Goal: Task Accomplishment & Management: Use online tool/utility

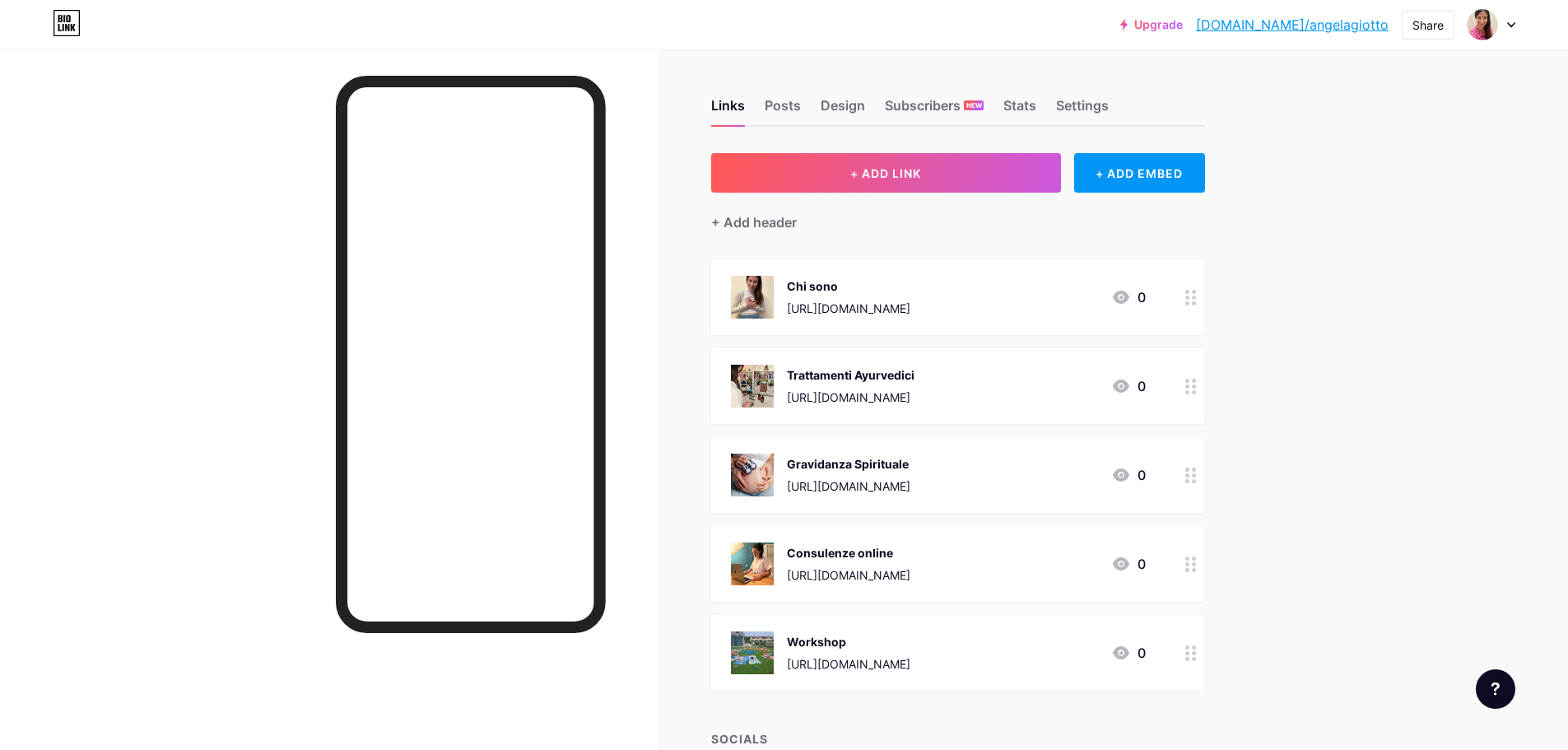
click at [911, 306] on div "[URL][DOMAIN_NAME]" at bounding box center [849, 308] width 124 height 17
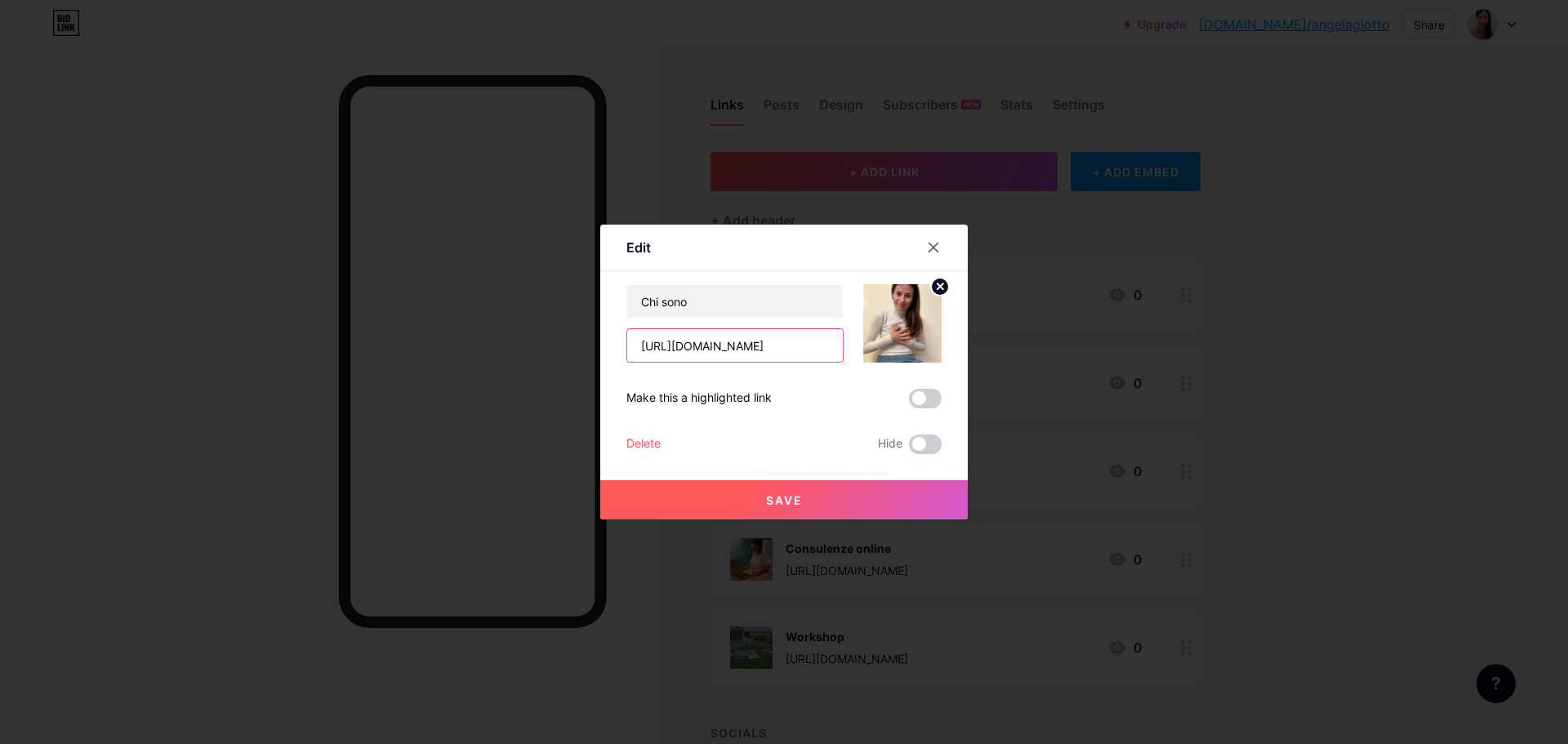
drag, startPoint x: 795, startPoint y: 350, endPoint x: 517, endPoint y: 337, distance: 278.3
click at [517, 337] on div "Edit Content YouTube Play YouTube video without leaving your page. ADD Vimeo Pl…" at bounding box center [784, 372] width 1568 height 744
drag, startPoint x: 822, startPoint y: 348, endPoint x: 579, endPoint y: 348, distance: 243.0
click at [579, 348] on div "Edit Content YouTube Play YouTube video without leaving your page. ADD Vimeo Pl…" at bounding box center [784, 372] width 1568 height 744
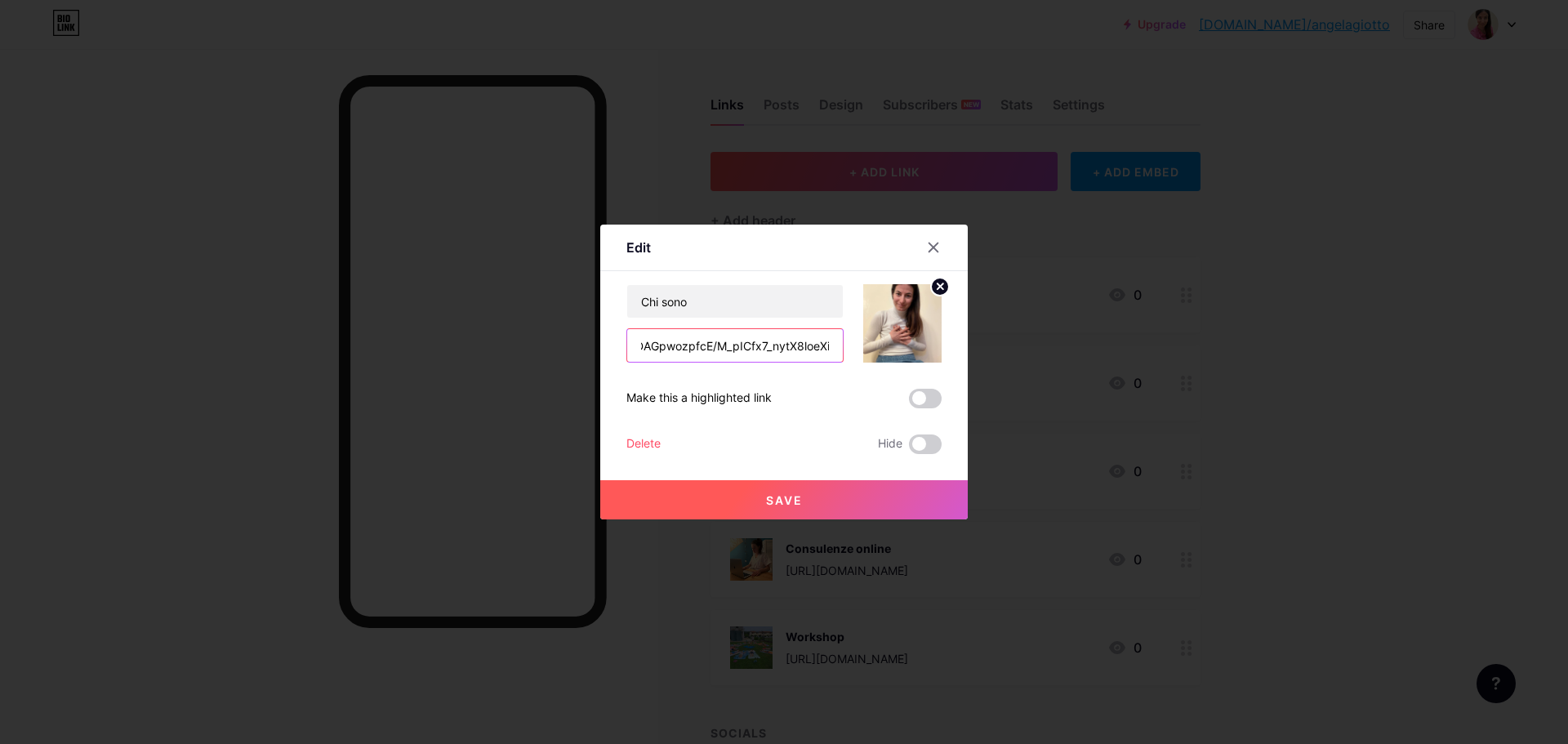
scroll to position [0, 0]
drag, startPoint x: 768, startPoint y: 344, endPoint x: 574, endPoint y: 347, distance: 194.0
click at [574, 347] on div "Edit Content YouTube Play YouTube video without leaving your page. ADD Vimeo Pl…" at bounding box center [784, 372] width 1568 height 744
drag, startPoint x: 803, startPoint y: 351, endPoint x: 718, endPoint y: 360, distance: 85.5
click at [534, 355] on div "Edit Content YouTube Play YouTube video without leaving your page. ADD Vimeo Pl…" at bounding box center [784, 372] width 1568 height 744
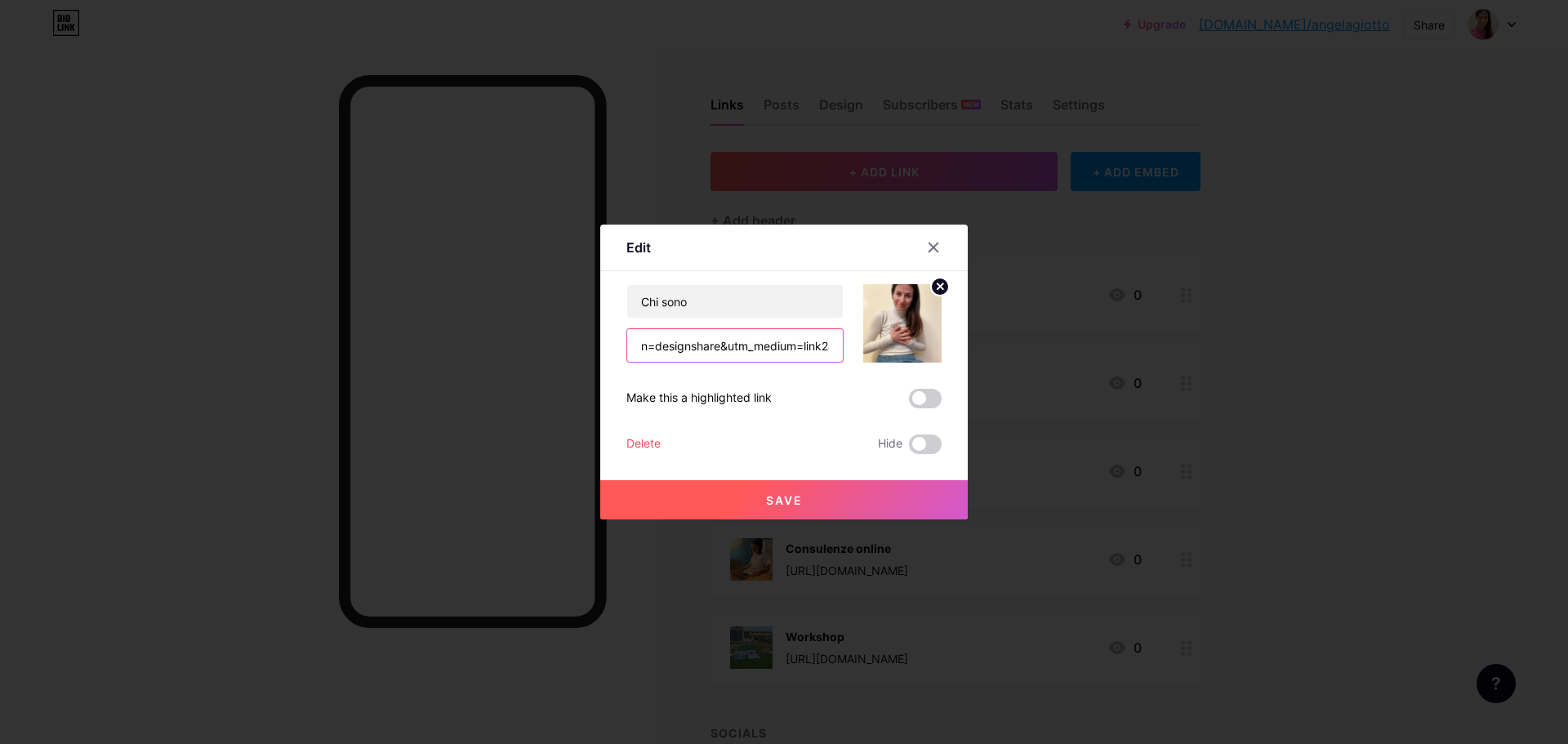
scroll to position [0, 28]
drag, startPoint x: 820, startPoint y: 348, endPoint x: 857, endPoint y: 356, distance: 37.9
click at [589, 354] on div "Edit Content YouTube Play YouTube video without leaving your page. ADD Vimeo Pl…" at bounding box center [784, 372] width 1568 height 744
drag, startPoint x: 808, startPoint y: 348, endPoint x: 749, endPoint y: 333, distance: 60.9
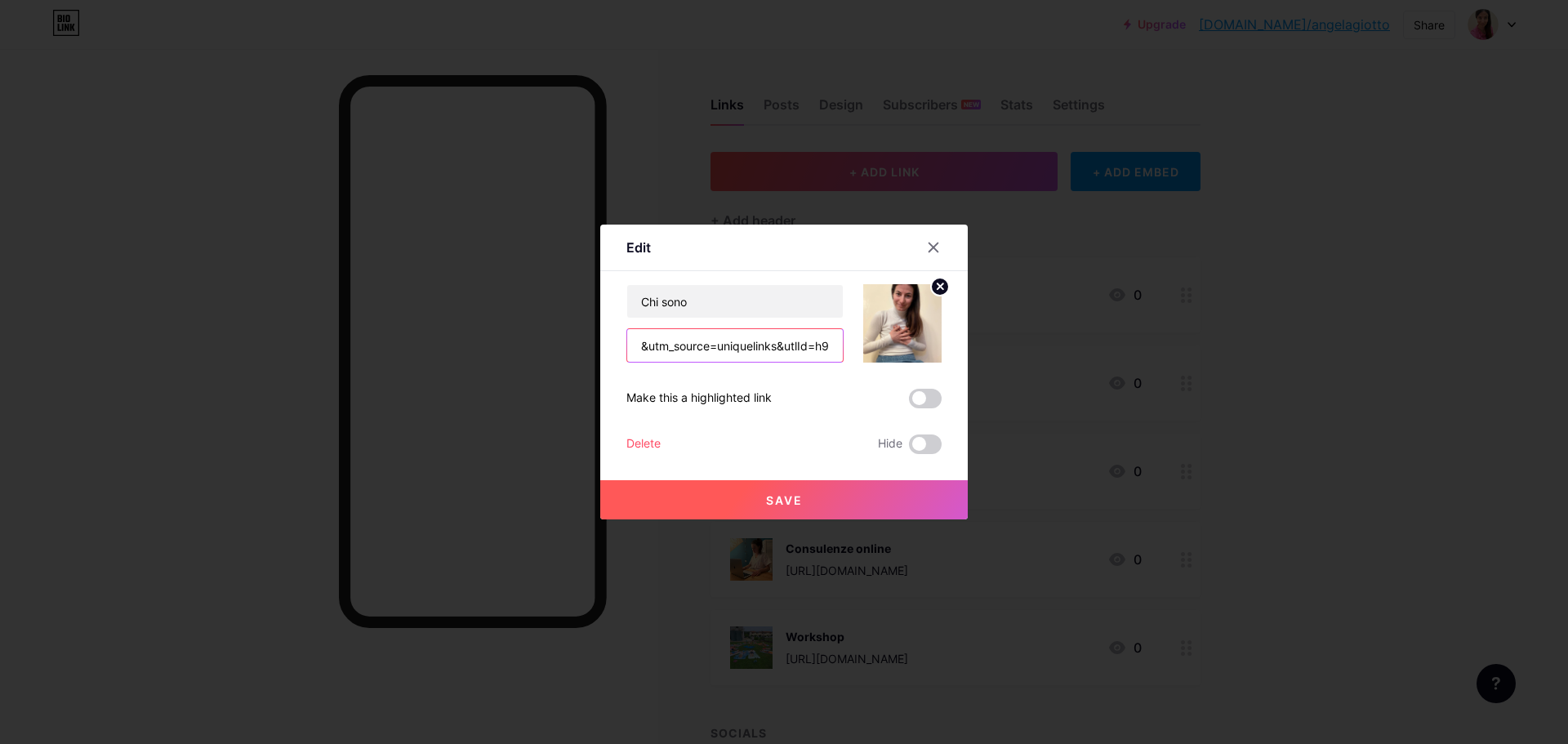
click at [496, 333] on div "Edit Content YouTube Play YouTube video without leaving your page. ADD Vimeo Pl…" at bounding box center [784, 372] width 1568 height 744
type input "=h9d785a474f"
drag, startPoint x: 681, startPoint y: 343, endPoint x: 529, endPoint y: 329, distance: 152.6
click at [459, 327] on div "Edit Content YouTube Play YouTube video without leaving your page. ADD Vimeo Pl…" at bounding box center [784, 372] width 1568 height 744
click at [642, 336] on input "text" at bounding box center [735, 345] width 216 height 33
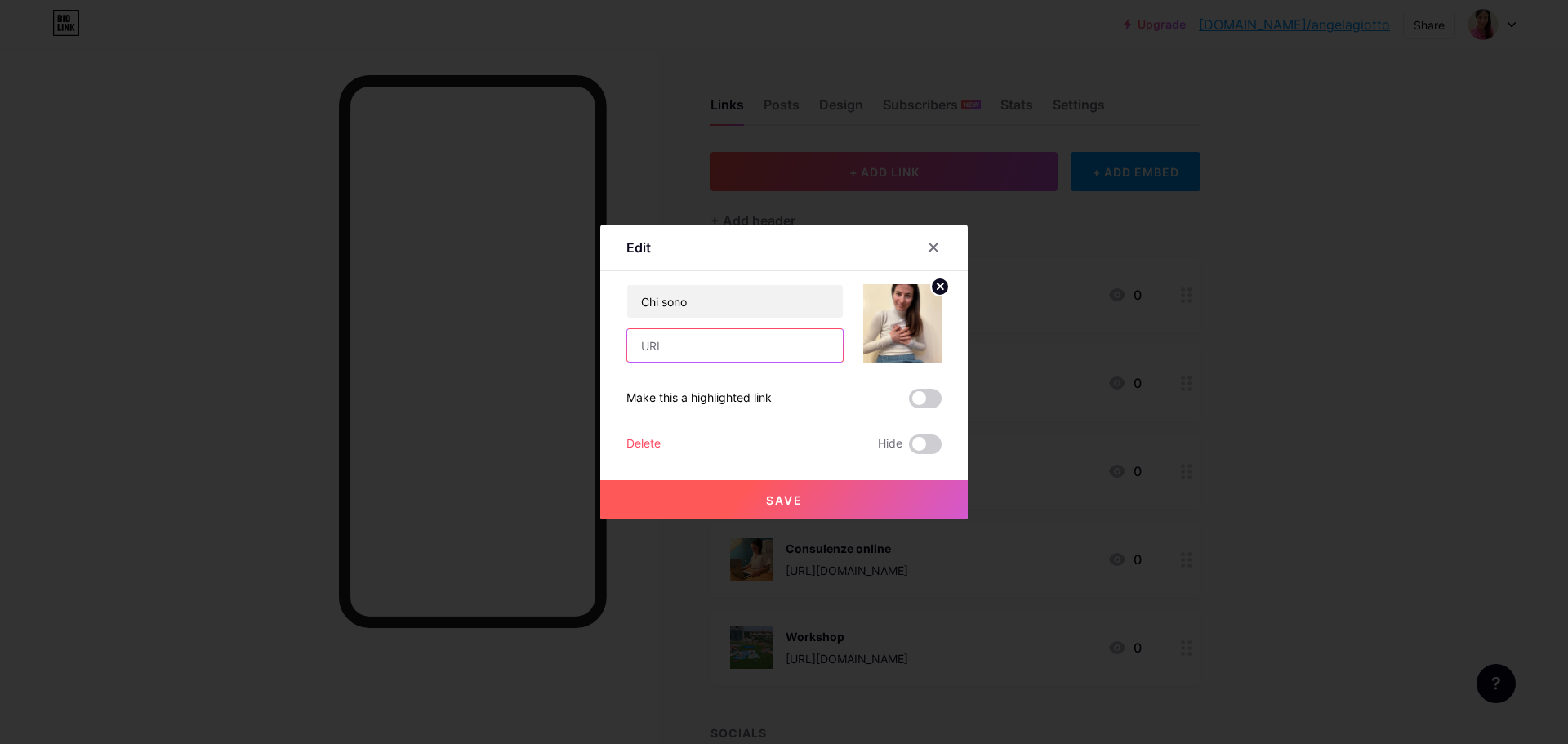
paste input "[URL][DOMAIN_NAME]"
type input "[URL][DOMAIN_NAME]"
click at [792, 493] on span "Save" at bounding box center [784, 500] width 36 height 14
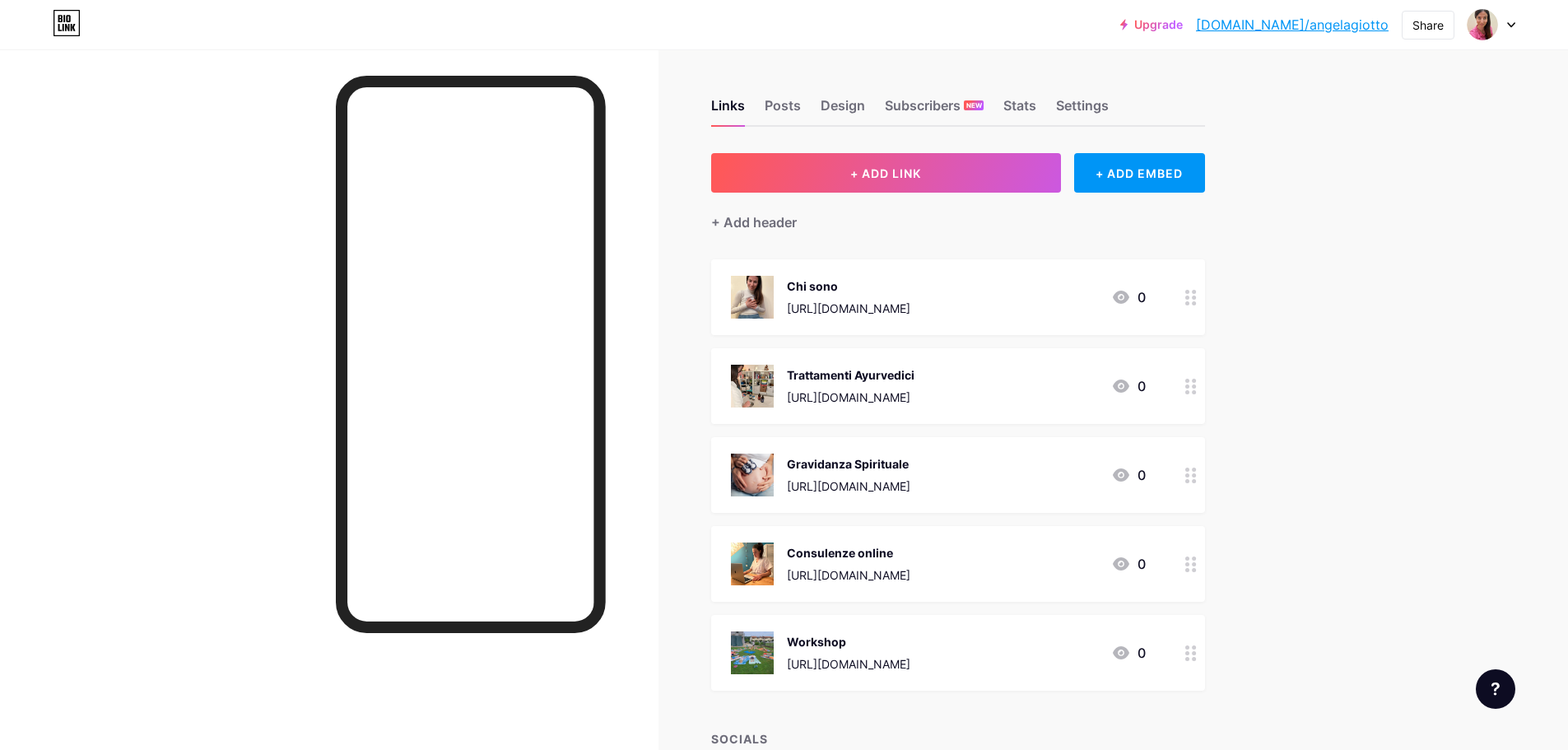
click at [1205, 384] on div at bounding box center [1190, 386] width 28 height 76
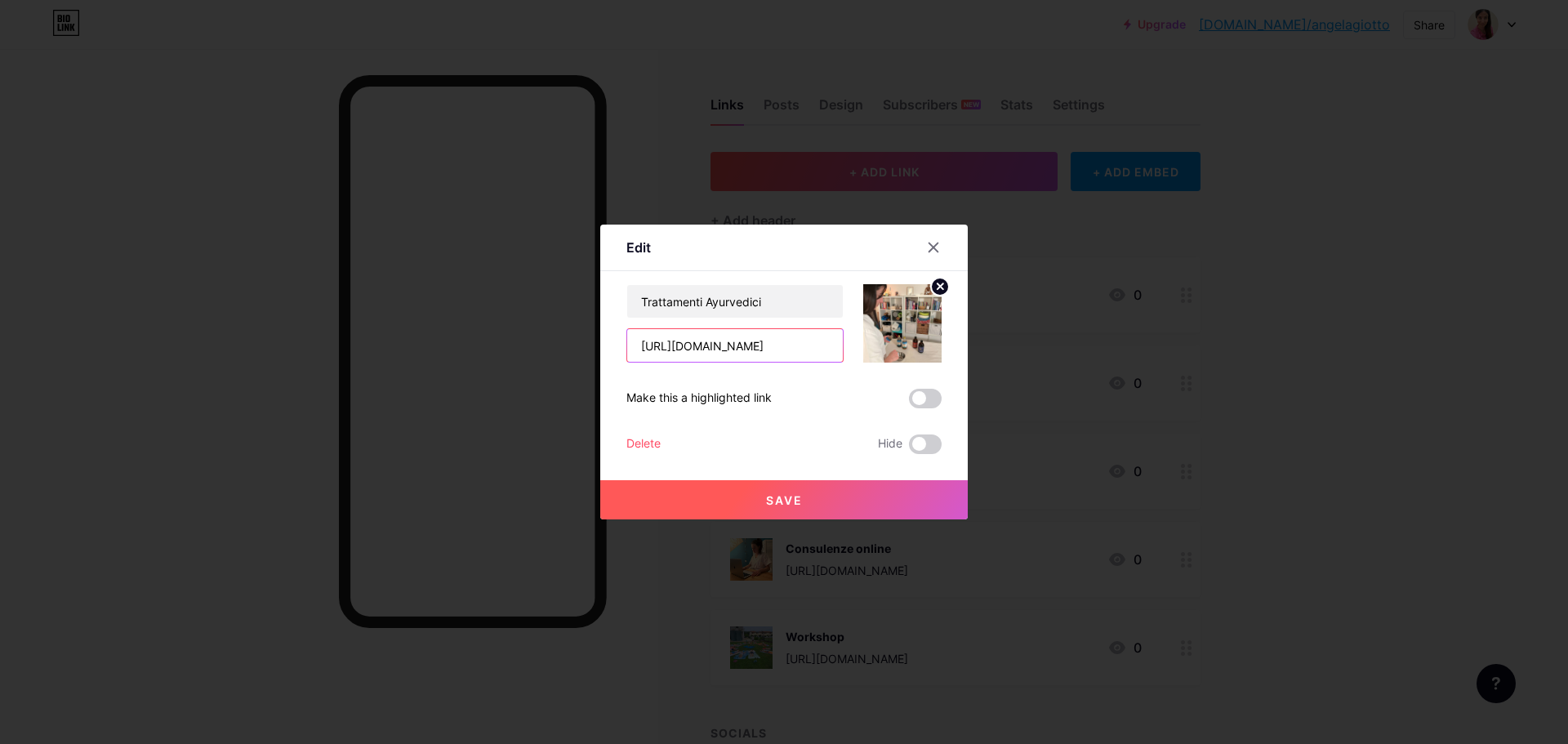
drag, startPoint x: 672, startPoint y: 324, endPoint x: 515, endPoint y: 289, distance: 160.9
click at [515, 289] on div "Edit Content YouTube Play YouTube video without leaving your page. ADD Vimeo Pl…" at bounding box center [784, 372] width 1568 height 744
drag, startPoint x: 774, startPoint y: 340, endPoint x: 518, endPoint y: 322, distance: 256.6
click at [518, 322] on div "Edit Content YouTube Play YouTube video without leaving your page. ADD Vimeo Pl…" at bounding box center [784, 372] width 1568 height 744
drag, startPoint x: 788, startPoint y: 349, endPoint x: 621, endPoint y: 343, distance: 167.1
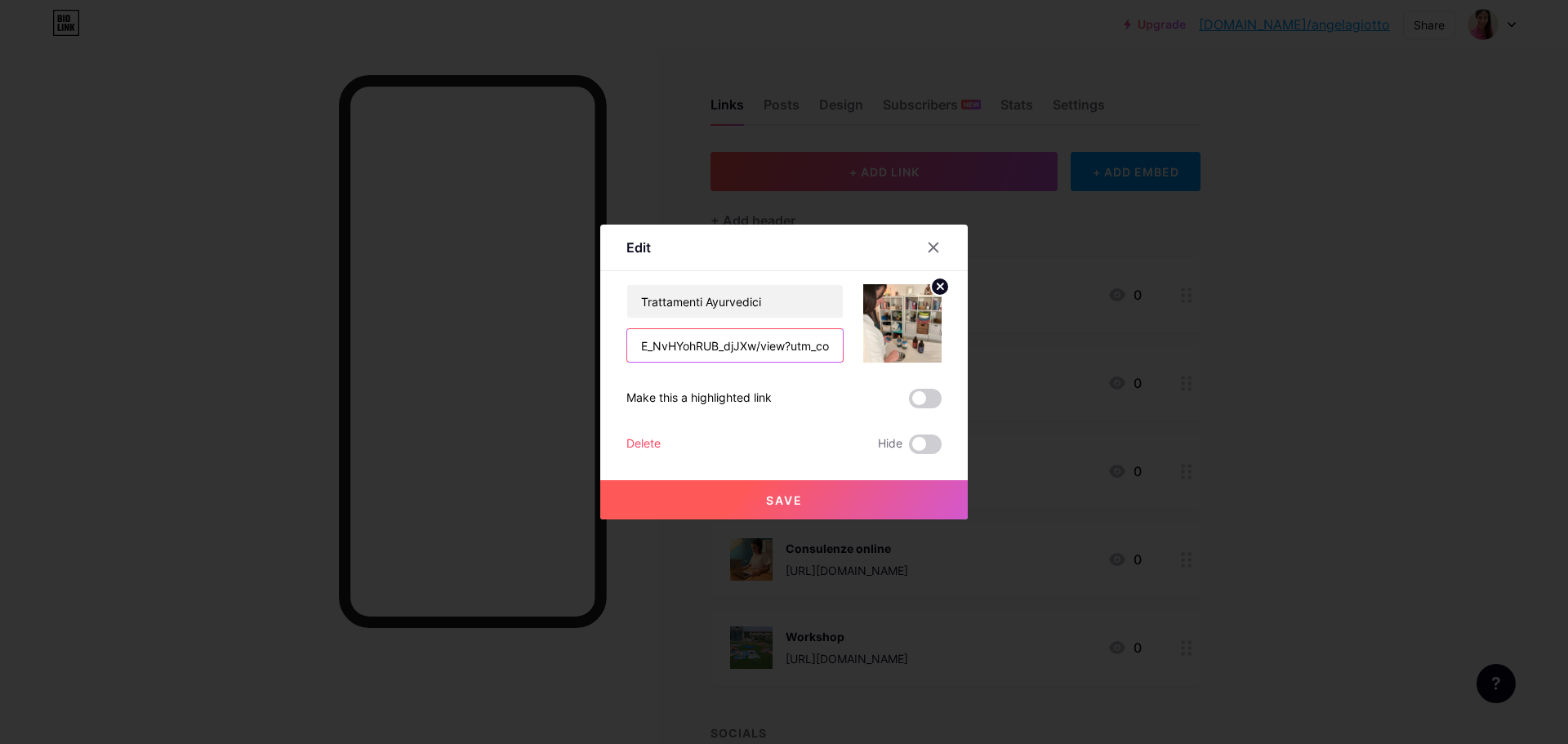
click at [627, 343] on input "E_NvHYohRUB_djJXw/view?utm_content=DAGvxkq8oXM&utm_campaign=designshare&utm_med…" at bounding box center [735, 345] width 216 height 33
drag, startPoint x: 807, startPoint y: 350, endPoint x: 571, endPoint y: 333, distance: 236.6
click at [571, 333] on div "Edit Content YouTube Play YouTube video without leaving your page. ADD Vimeo Pl…" at bounding box center [784, 372] width 1568 height 744
drag, startPoint x: 803, startPoint y: 350, endPoint x: 561, endPoint y: 340, distance: 242.2
click at [561, 340] on div "Edit Content YouTube Play YouTube video without leaving your page. ADD Vimeo Pl…" at bounding box center [784, 372] width 1568 height 744
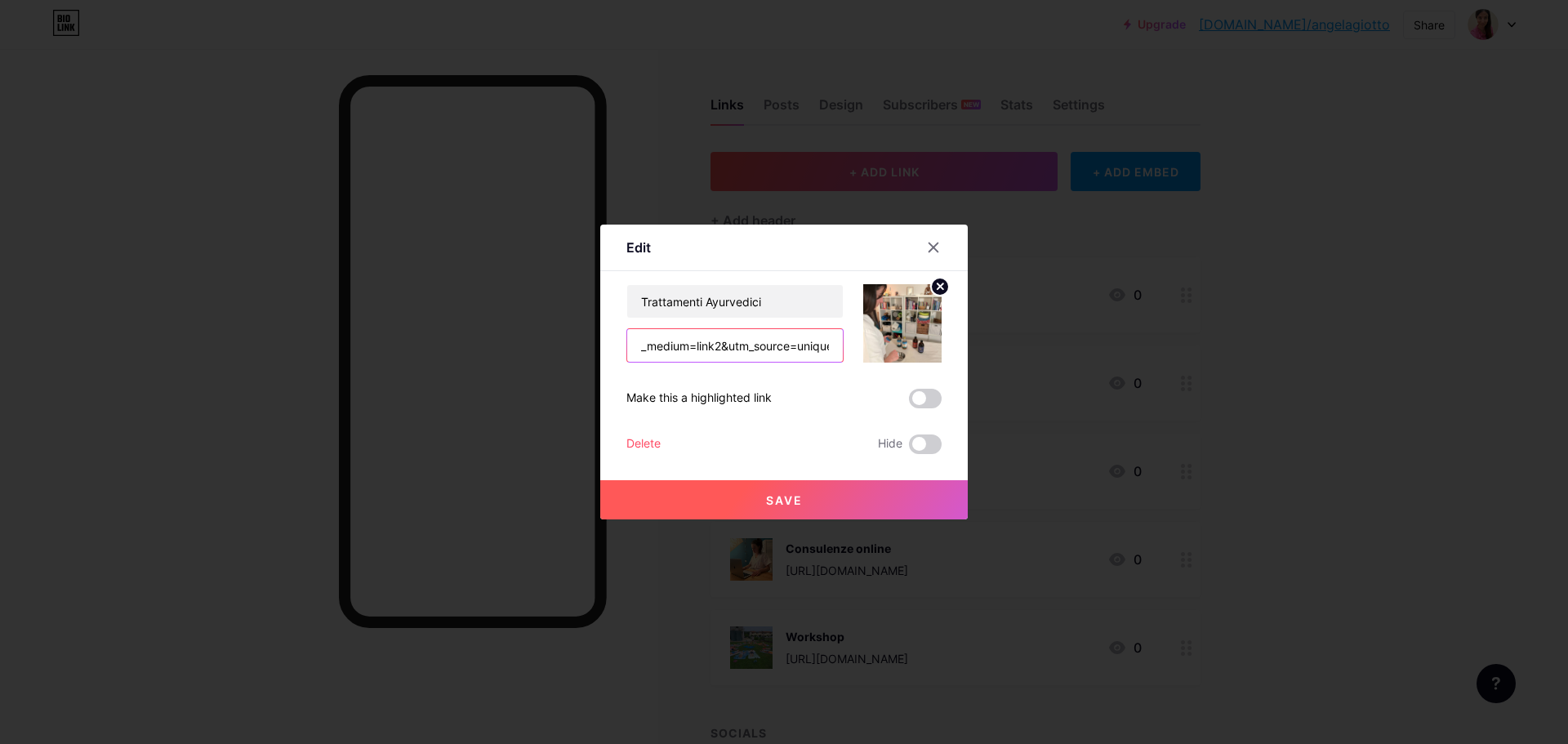
drag, startPoint x: 555, startPoint y: 308, endPoint x: 536, endPoint y: 307, distance: 19.0
click at [536, 307] on div "Edit Content YouTube Play YouTube video without leaving your page. ADD Vimeo Pl…" at bounding box center [784, 372] width 1568 height 744
type input "iquelinks&utlId=h23af7bf0a5"
drag, startPoint x: 803, startPoint y: 339, endPoint x: 427, endPoint y: 326, distance: 376.2
click at [388, 324] on div "Edit Content YouTube Play YouTube video without leaving your page. ADD Vimeo Pl…" at bounding box center [784, 372] width 1568 height 744
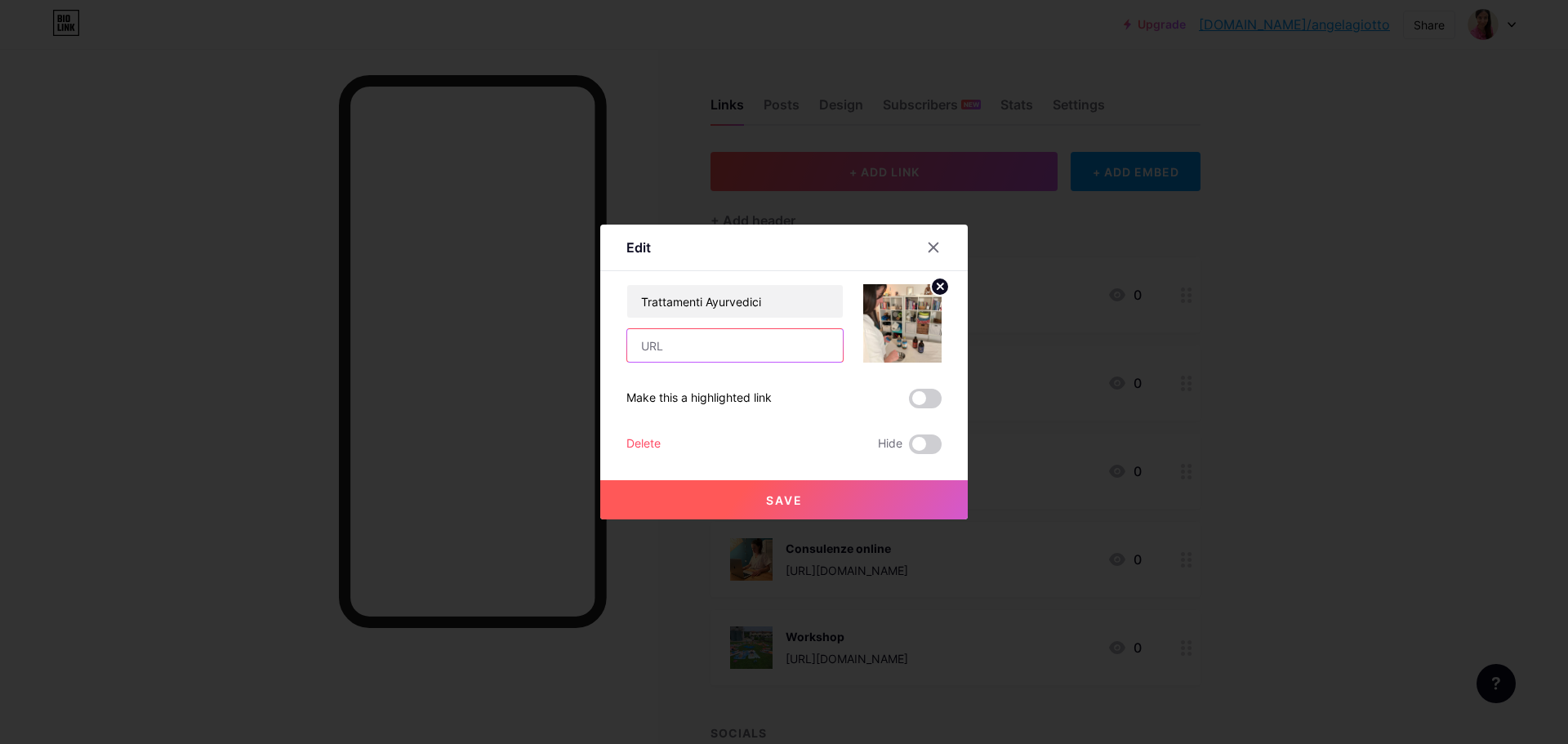
paste input "[URL][DOMAIN_NAME]"
type input "[URL][DOMAIN_NAME]"
click at [807, 505] on button "Save" at bounding box center [784, 500] width 368 height 39
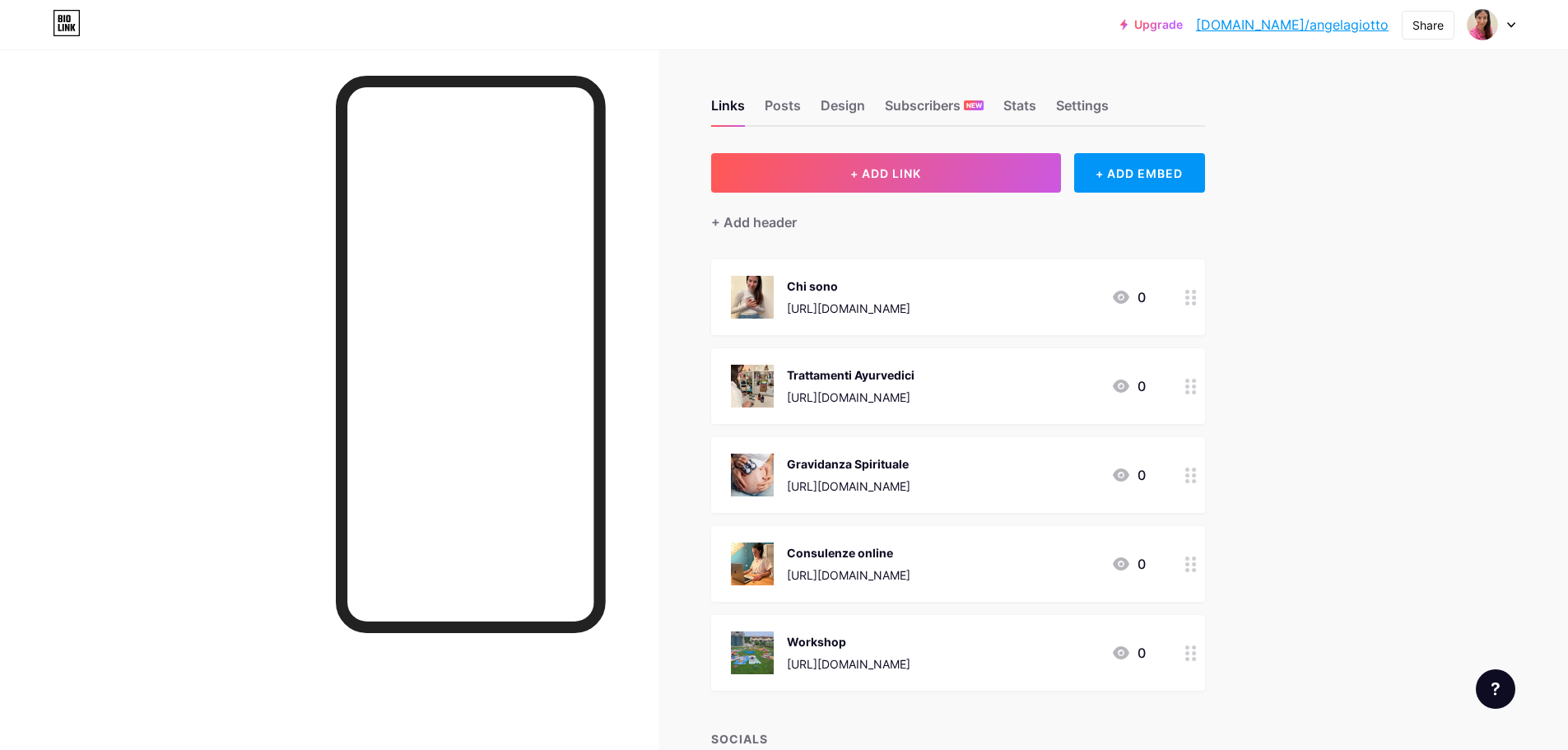
click at [1196, 477] on icon at bounding box center [1191, 475] width 12 height 15
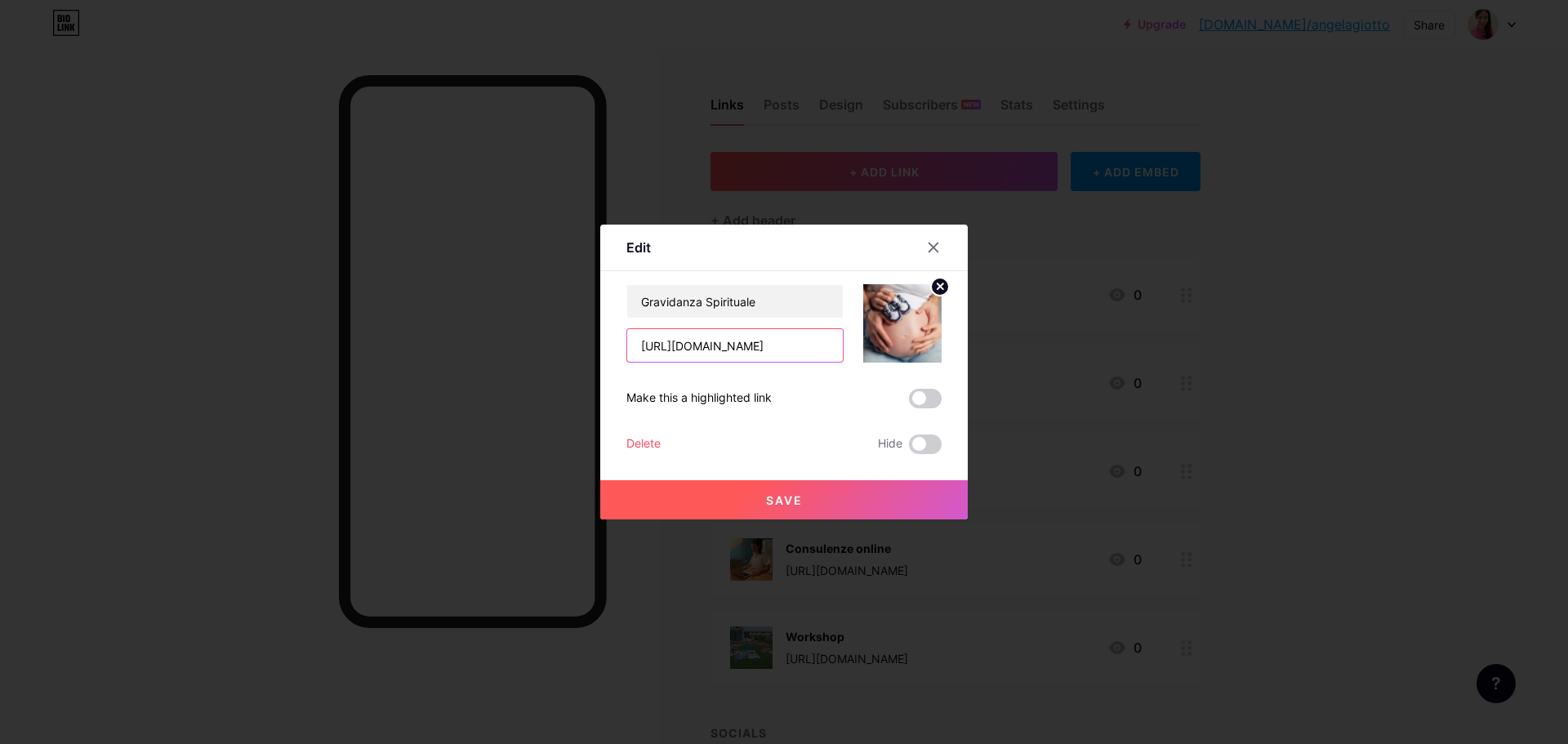
drag, startPoint x: 780, startPoint y: 343, endPoint x: 634, endPoint y: 362, distance: 147.2
click at [634, 362] on div "[URL][DOMAIN_NAME]" at bounding box center [735, 346] width 218 height 35
drag, startPoint x: 674, startPoint y: 339, endPoint x: 590, endPoint y: 329, distance: 84.6
click at [634, 339] on input "sign/DAGvxlqsfeg/pfuLOV_5QlEz6PrDHaDT4Q/view?utm_content=DAGvxlqsfeg&utm_campai…" at bounding box center [735, 345] width 216 height 33
drag, startPoint x: 773, startPoint y: 348, endPoint x: 647, endPoint y: 348, distance: 126.0
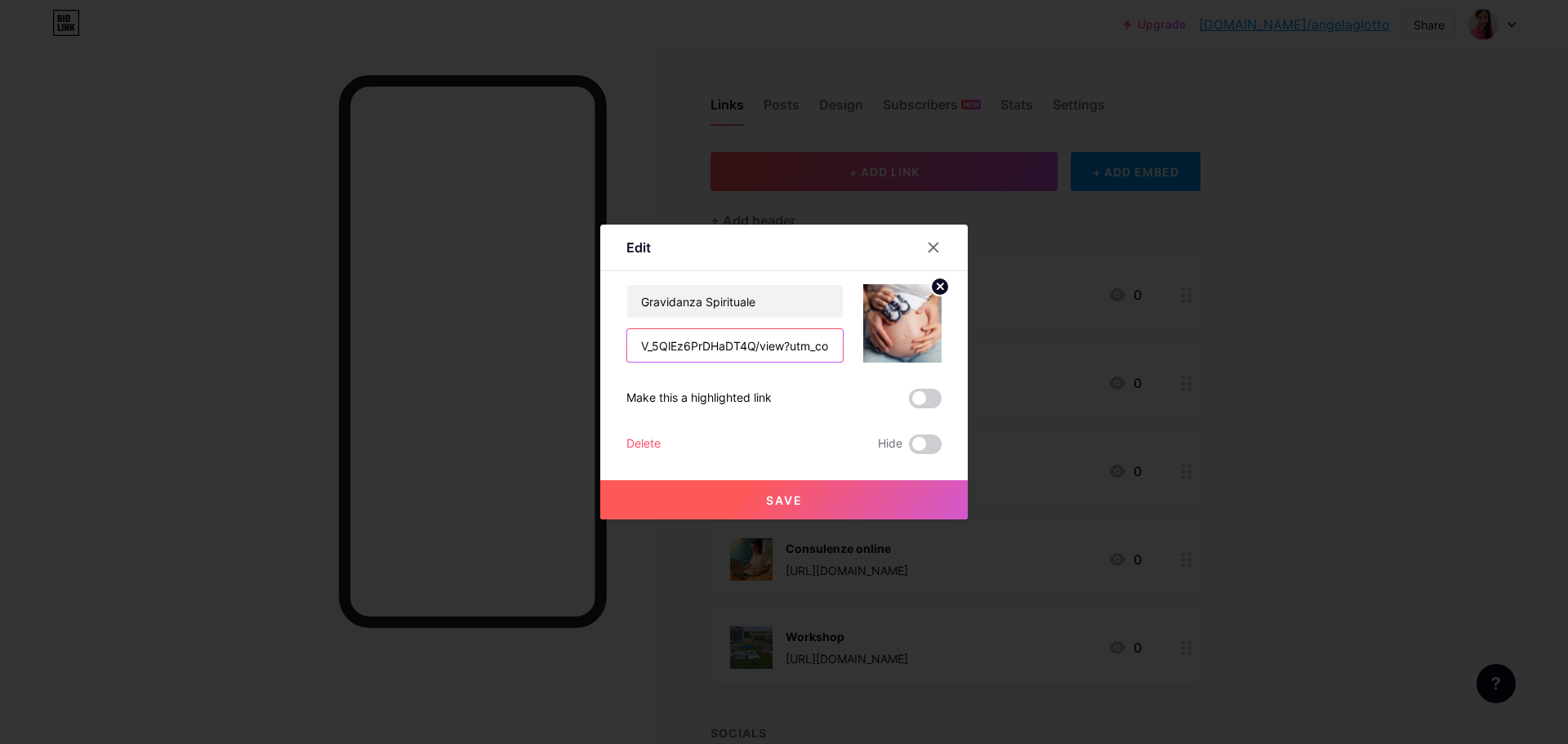
click at [647, 348] on input "V_5QlEz6PrDHaDT4Q/view?utm_content=DAGvxlqsfeg&utm_campaign=designshare&utm_med…" at bounding box center [735, 345] width 216 height 33
drag, startPoint x: 788, startPoint y: 345, endPoint x: 612, endPoint y: 340, distance: 176.1
click at [583, 340] on div "Edit Content YouTube Play YouTube video without leaving your page. ADD Vimeo Pl…" at bounding box center [784, 372] width 1568 height 744
drag, startPoint x: 764, startPoint y: 344, endPoint x: 591, endPoint y: 339, distance: 173.1
click at [591, 339] on div "Edit Content YouTube Play YouTube video without leaving your page. ADD Vimeo Pl…" at bounding box center [784, 372] width 1568 height 744
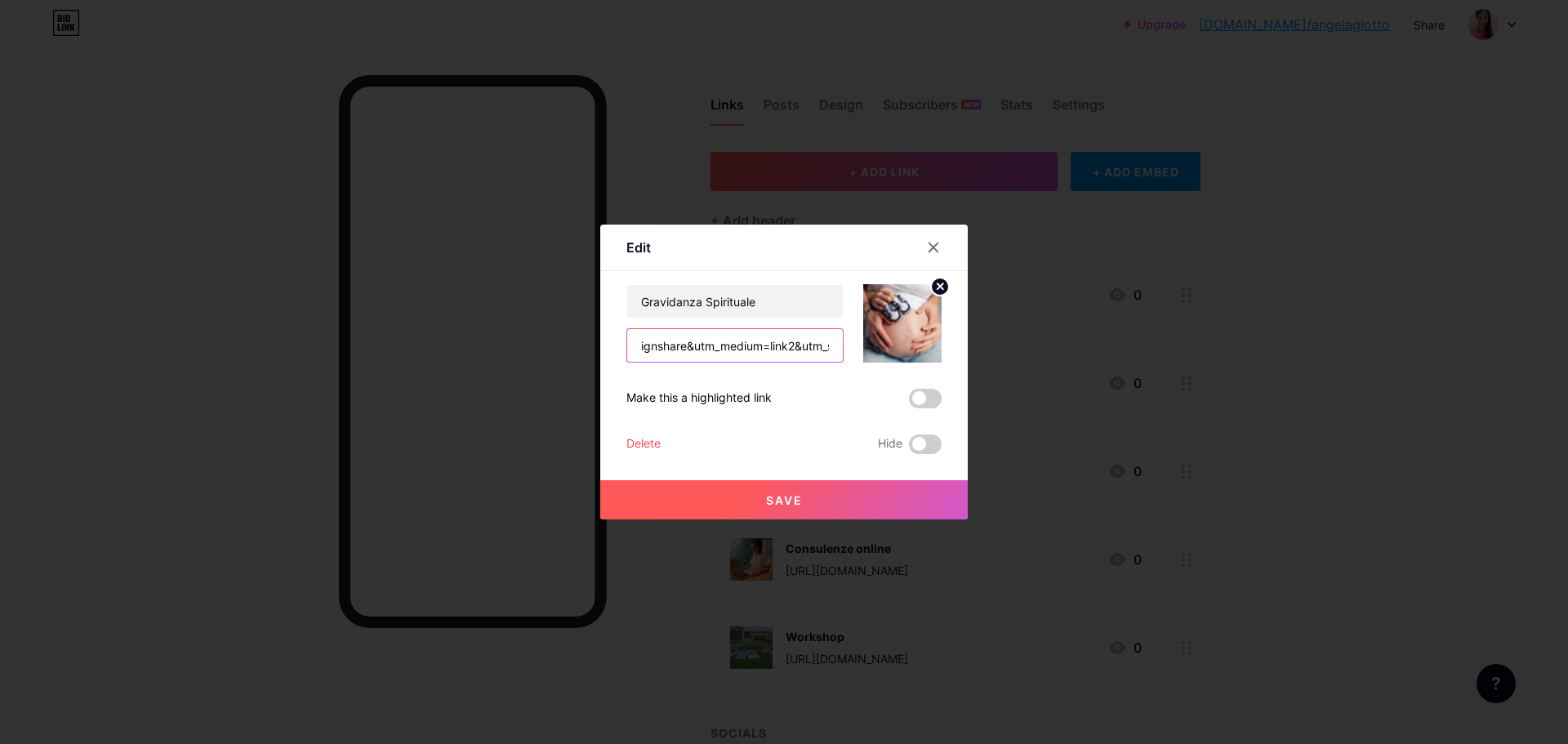
drag, startPoint x: 768, startPoint y: 347, endPoint x: 649, endPoint y: 346, distance: 119.0
click at [639, 346] on input "ignshare&utm_medium=link2&utm_source=uniquelinks&utlId=h94fbe9f2de" at bounding box center [735, 345] width 216 height 33
drag, startPoint x: 797, startPoint y: 348, endPoint x: 641, endPoint y: 346, distance: 156.0
click at [641, 346] on input "iink2&utm_source=uniquelinks&utlId=h94fbe9f2de" at bounding box center [735, 345] width 216 height 33
type input "ii&utlId=h94fbe9f2de"
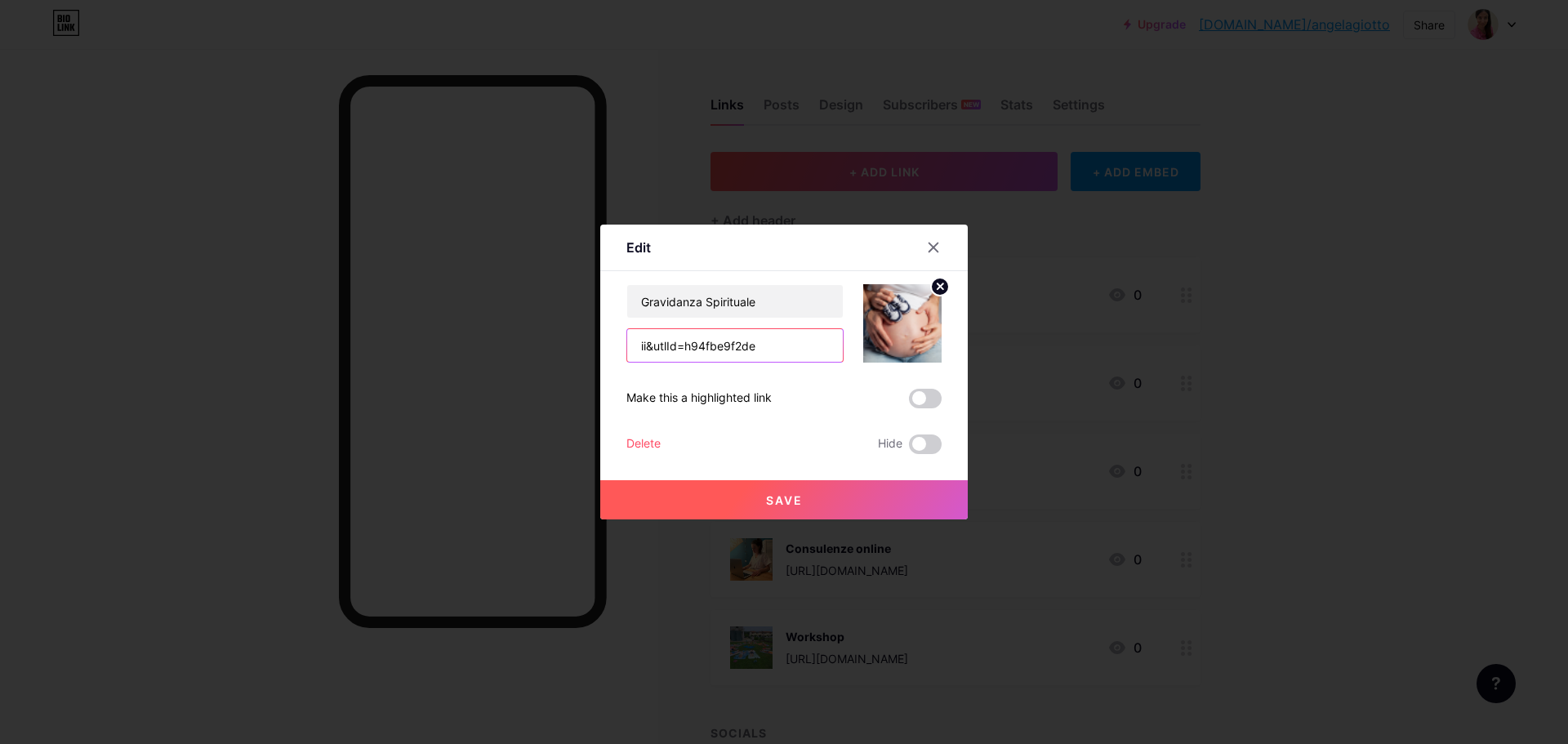
drag, startPoint x: 800, startPoint y: 348, endPoint x: 554, endPoint y: 338, distance: 246.2
click at [554, 338] on div "Edit Content YouTube Play YouTube video without leaving your page. ADD Vimeo Pl…" at bounding box center [784, 372] width 1568 height 744
paste input "[URL][DOMAIN_NAME]"
type input "[URL][DOMAIN_NAME]"
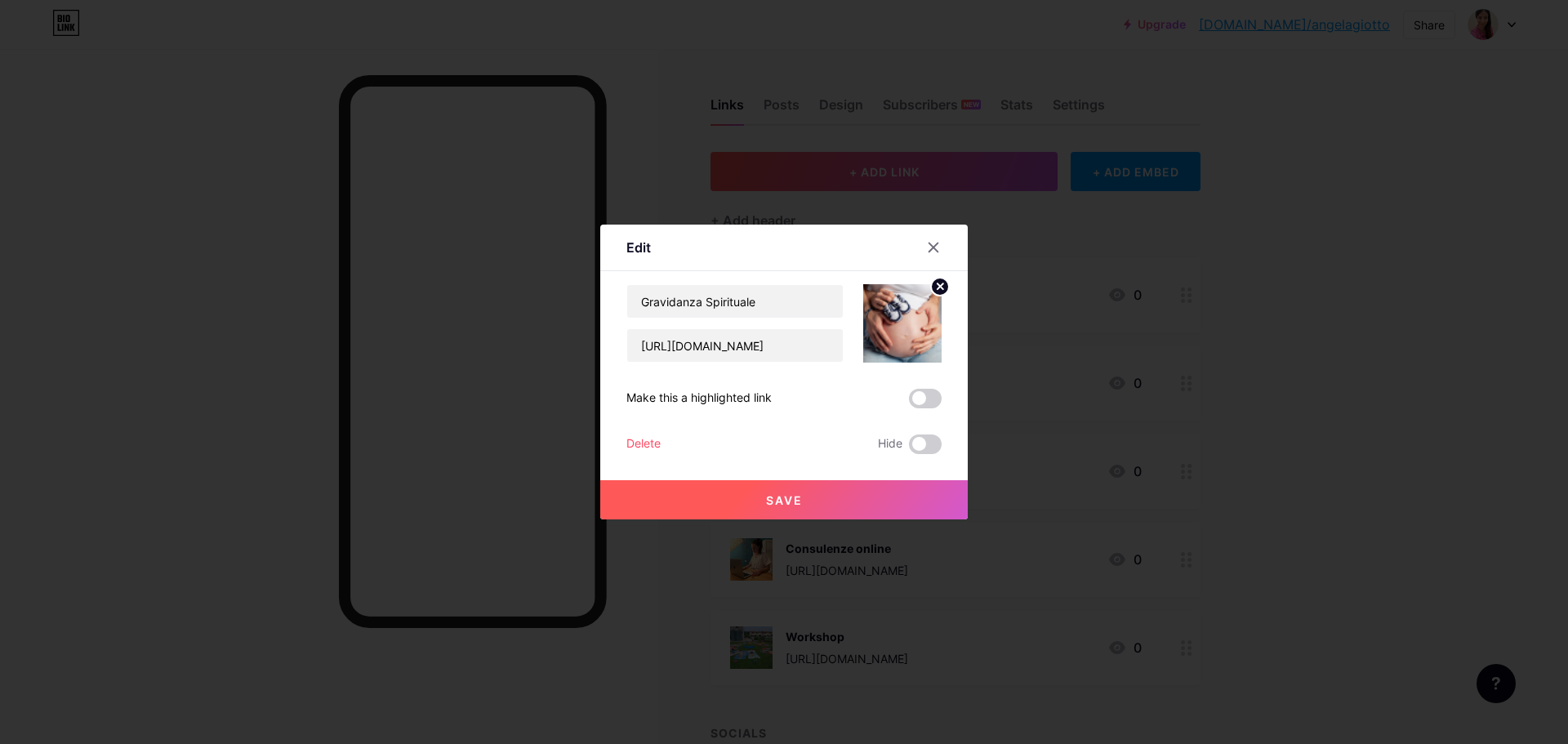
click at [836, 498] on button "Save" at bounding box center [784, 500] width 368 height 39
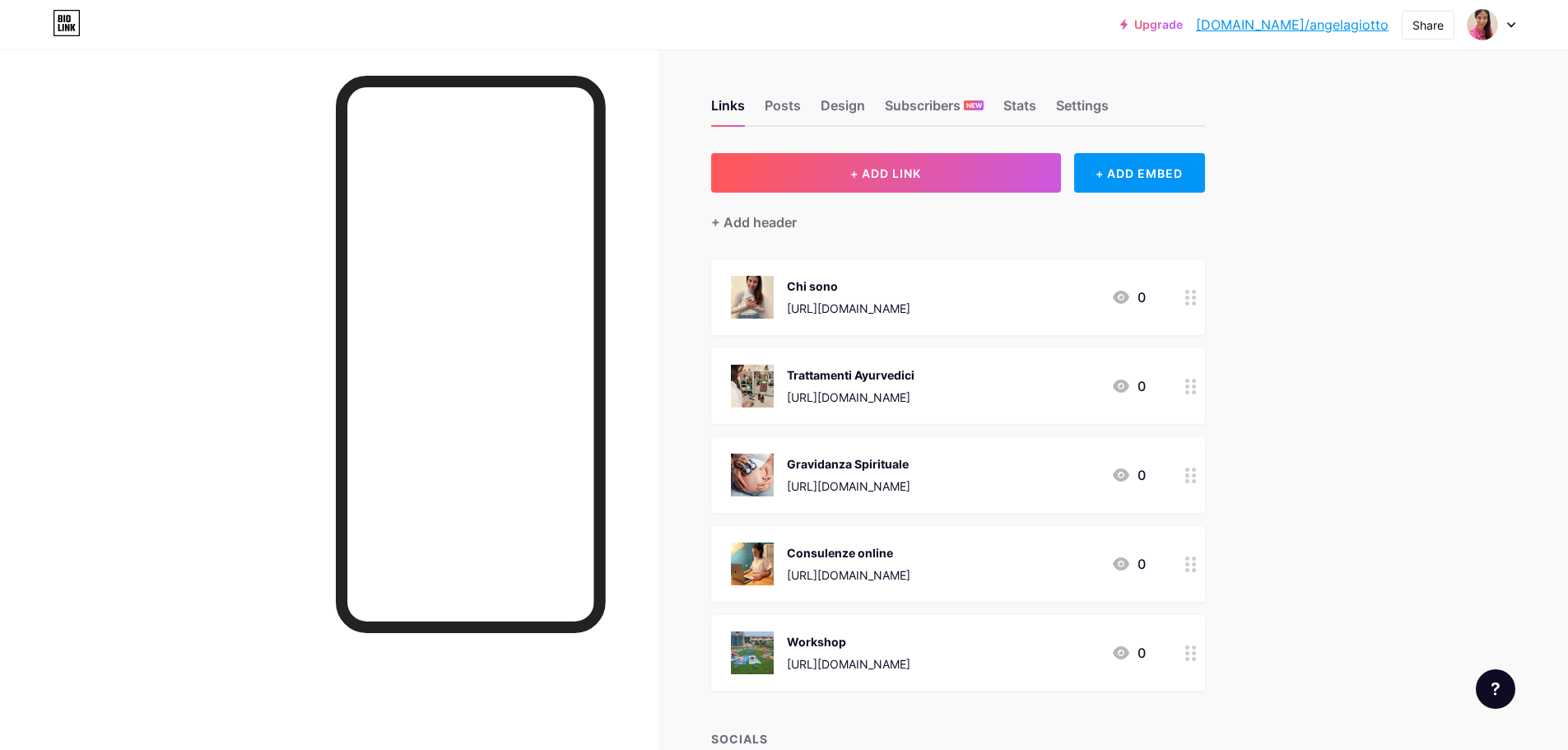
click at [1199, 572] on div at bounding box center [1190, 564] width 28 height 76
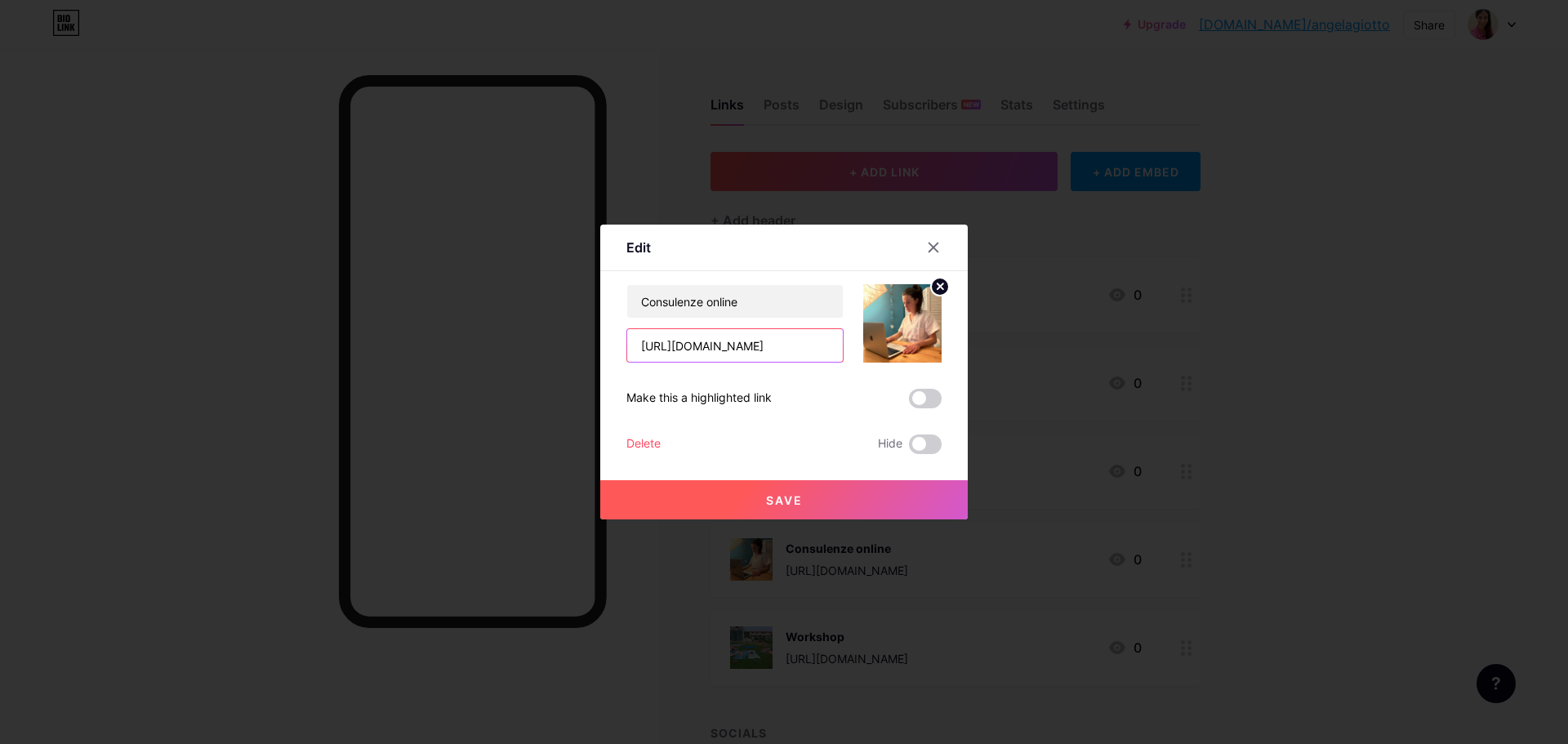
click at [724, 345] on input "[URL][DOMAIN_NAME]" at bounding box center [735, 345] width 216 height 33
drag, startPoint x: 752, startPoint y: 348, endPoint x: 574, endPoint y: 311, distance: 181.8
click at [574, 311] on div "Edit Content YouTube Play YouTube video without leaving your page. ADD Vimeo Pl…" at bounding box center [784, 372] width 1568 height 744
drag, startPoint x: 812, startPoint y: 346, endPoint x: 654, endPoint y: 347, distance: 158.0
click at [648, 347] on input "m/design/DAGvxqCiCqA/MZfcvpwlK9dmjlOqxNK6RQ/view?utm_content=DAGvxqCiCqA&utm_ca…" at bounding box center [735, 345] width 216 height 33
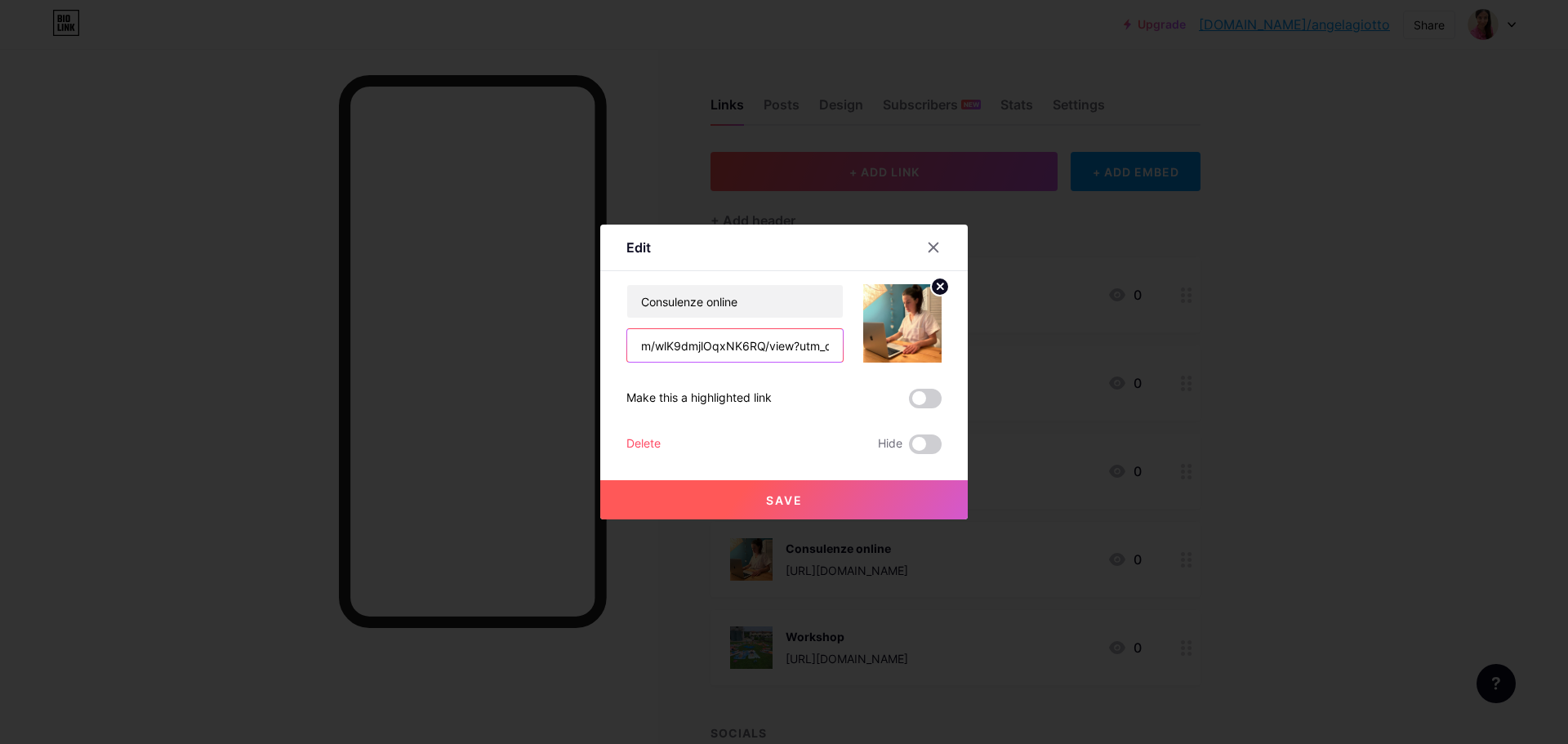
drag, startPoint x: 800, startPoint y: 349, endPoint x: 540, endPoint y: 340, distance: 260.2
click at [540, 340] on div "Edit Content YouTube Play YouTube video without leaving your page. ADD Vimeo Pl…" at bounding box center [784, 372] width 1568 height 744
drag, startPoint x: 779, startPoint y: 348, endPoint x: 596, endPoint y: 344, distance: 183.0
click at [601, 344] on div "Edit Content YouTube Play YouTube video without leaving your page. ADD Vimeo Pl…" at bounding box center [784, 372] width 368 height 295
drag, startPoint x: 814, startPoint y: 348, endPoint x: 642, endPoint y: 345, distance: 172.0
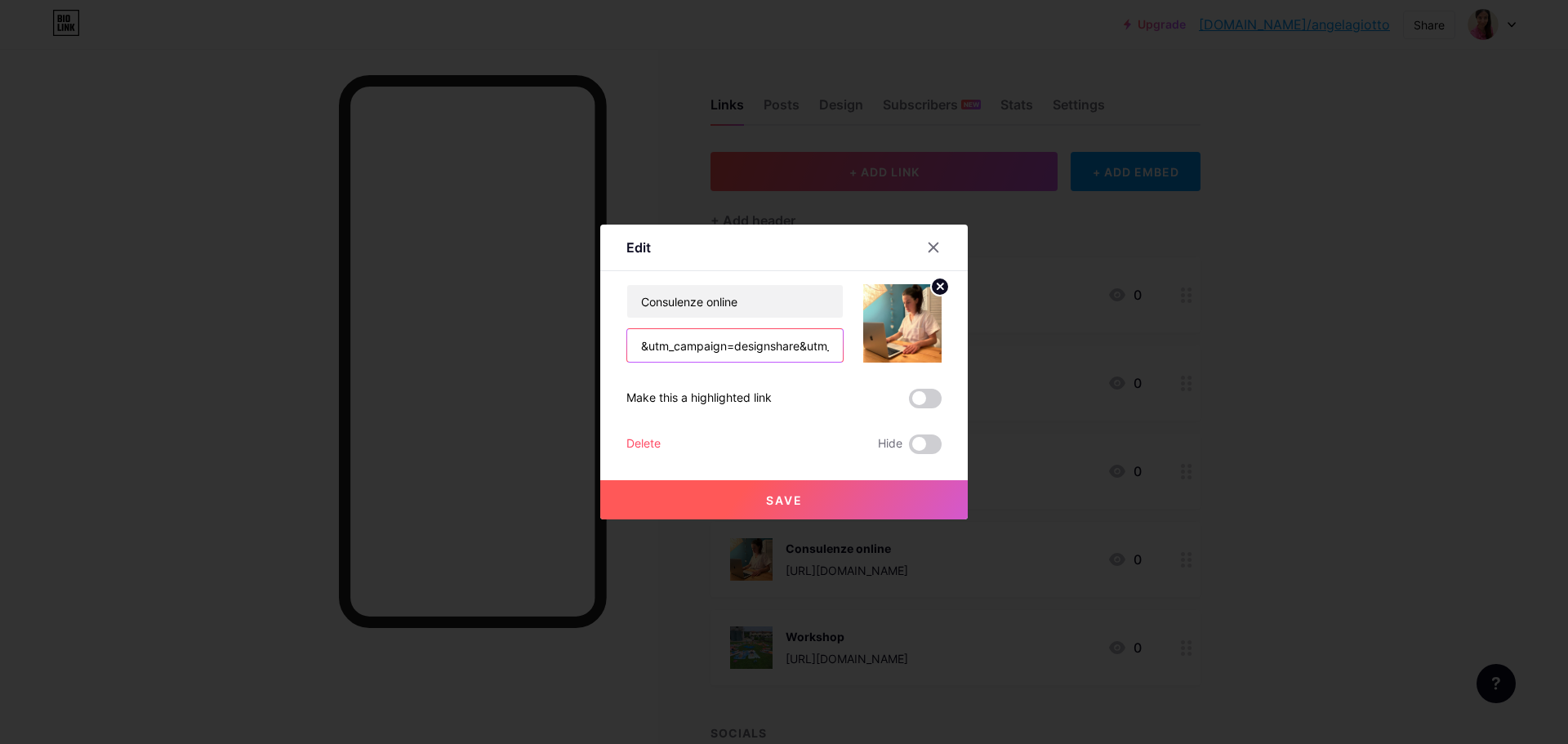
click at [619, 345] on div "Edit Content YouTube Play YouTube video without leaving your page. ADD Vimeo Pl…" at bounding box center [784, 372] width 368 height 295
drag, startPoint x: 830, startPoint y: 344, endPoint x: 579, endPoint y: 348, distance: 251.0
click at [577, 348] on div "Edit Content YouTube Play YouTube video without leaving your page. ADD Vimeo Pl…" at bounding box center [784, 372] width 1568 height 744
type input "ks&utlId=h7e80e90cf2"
drag, startPoint x: 802, startPoint y: 348, endPoint x: 703, endPoint y: 338, distance: 99.5
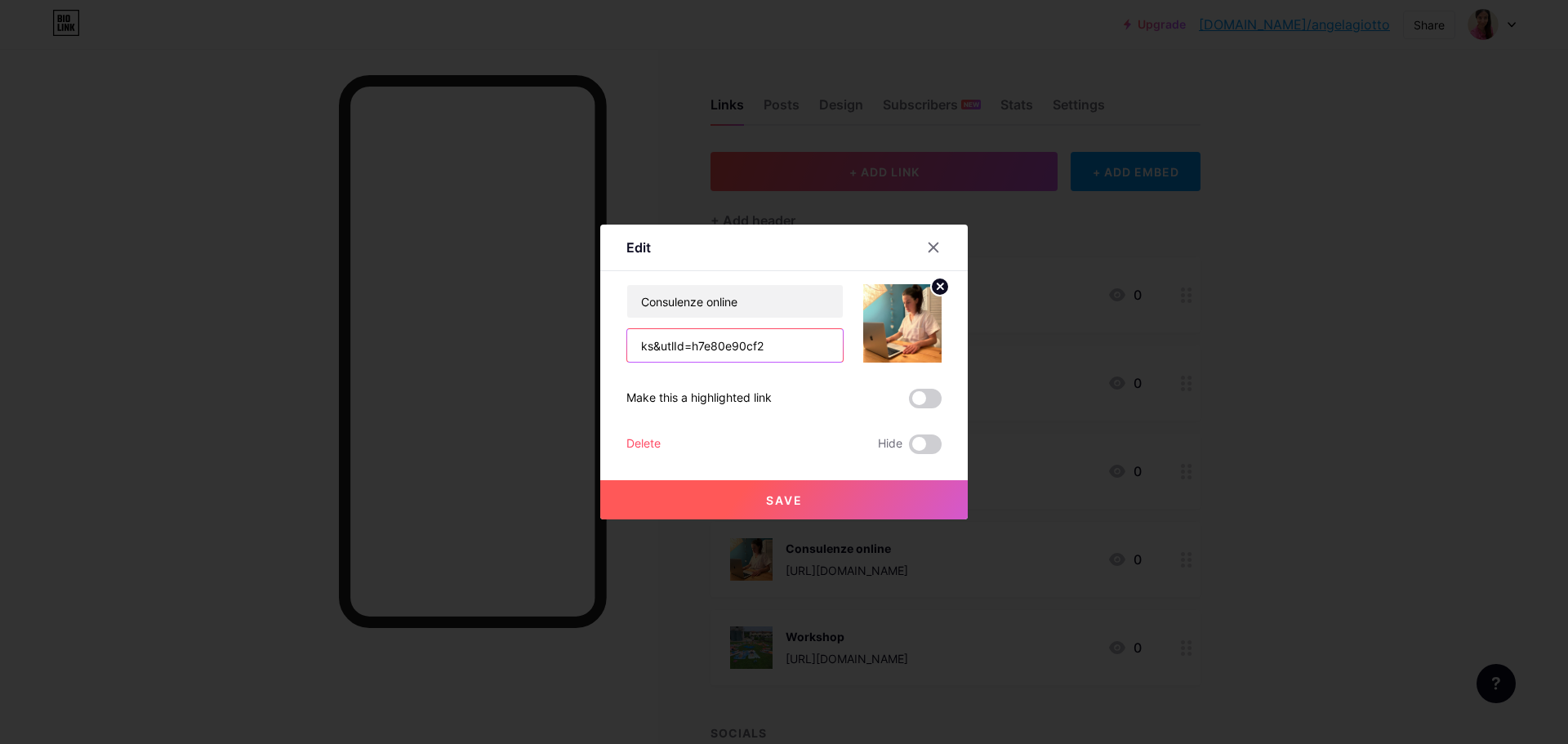
click at [557, 346] on div "Edit Content YouTube Play YouTube video without leaving your page. ADD Vimeo Pl…" at bounding box center [784, 372] width 1568 height 744
paste input "[URL][DOMAIN_NAME]"
type input "[URL][DOMAIN_NAME]"
click at [810, 508] on button "Save" at bounding box center [784, 500] width 368 height 39
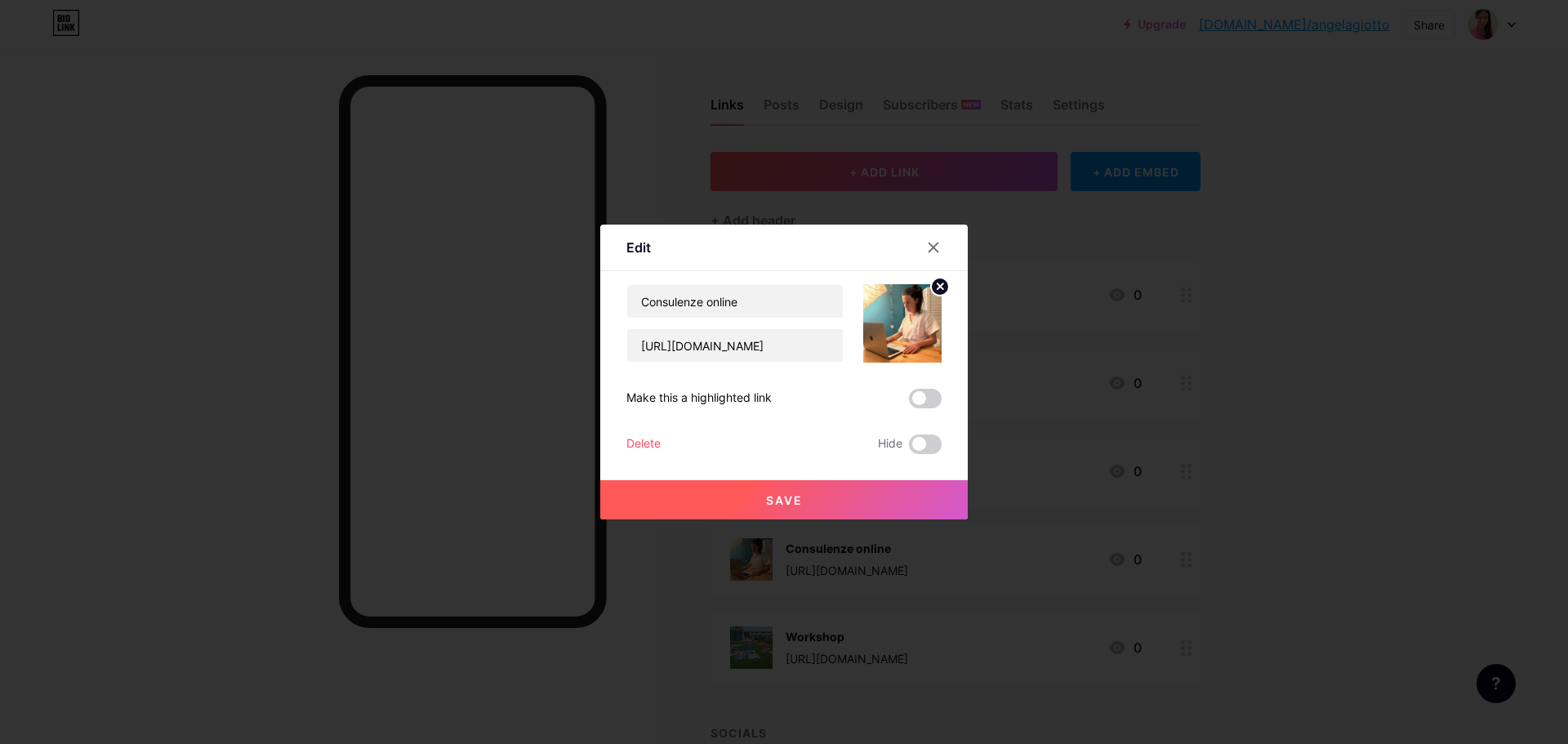
scroll to position [0, 0]
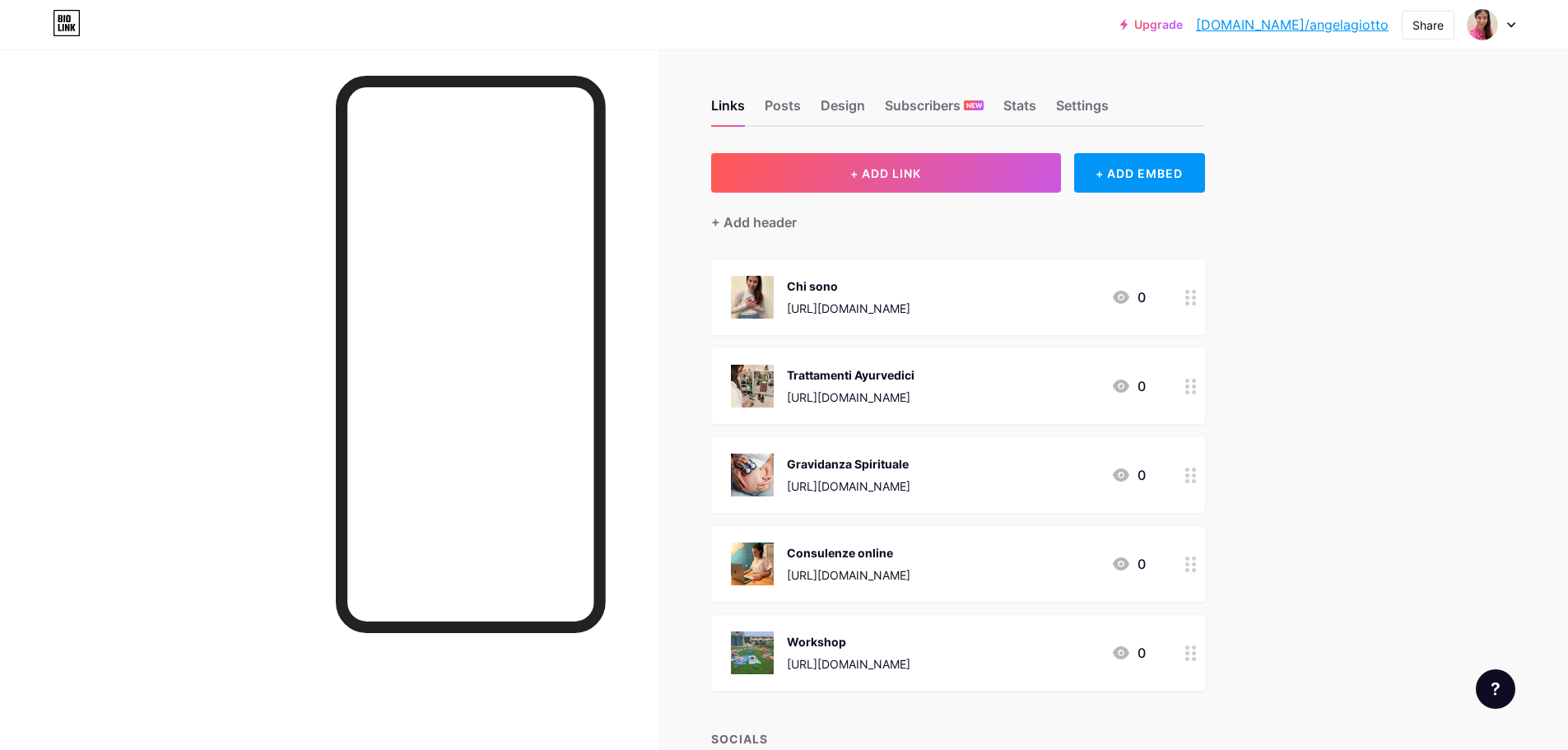
click at [1196, 655] on icon at bounding box center [1191, 653] width 12 height 15
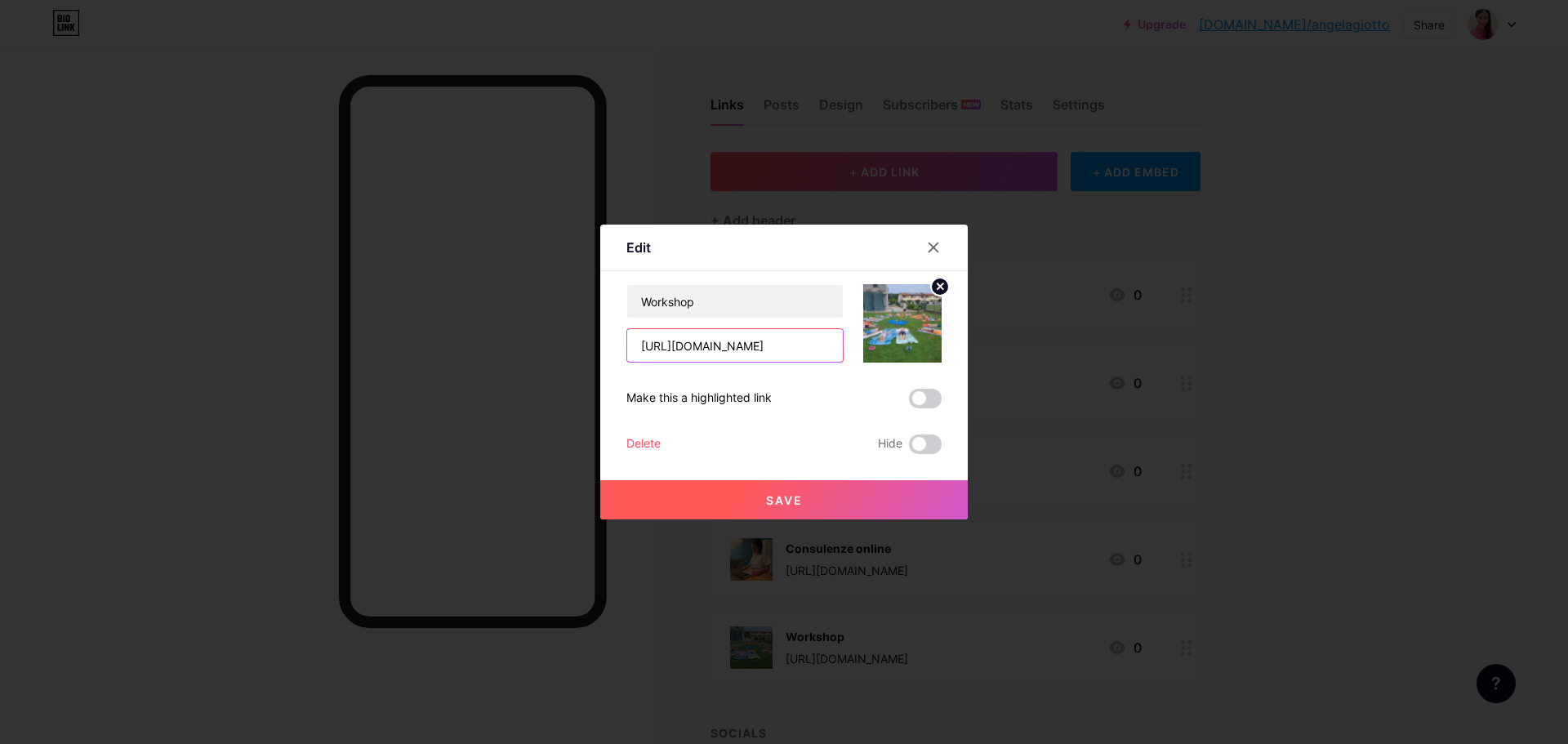
drag, startPoint x: 818, startPoint y: 345, endPoint x: 579, endPoint y: 319, distance: 240.4
click at [416, 316] on div "Edit Content YouTube Play YouTube video without leaving your page. ADD Vimeo Pl…" at bounding box center [784, 372] width 1568 height 744
drag, startPoint x: 809, startPoint y: 347, endPoint x: 585, endPoint y: 340, distance: 224.1
click at [542, 340] on div "Edit Content YouTube Play YouTube video without leaving your page. ADD Vimeo Pl…" at bounding box center [784, 372] width 1568 height 744
drag, startPoint x: 818, startPoint y: 347, endPoint x: 621, endPoint y: 348, distance: 197.0
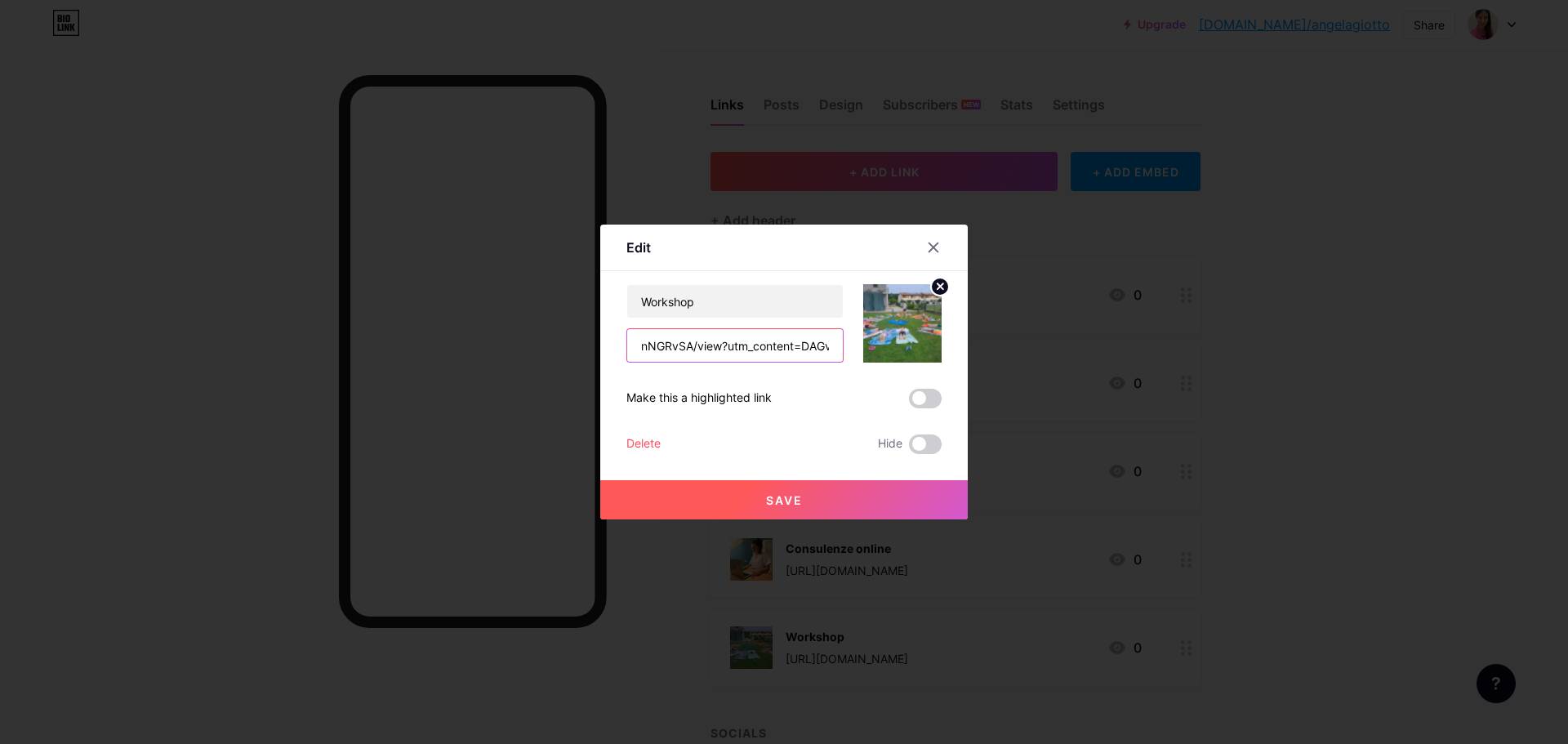
click at [532, 343] on div "Edit Content YouTube Play YouTube video without leaving your page. ADD Vimeo Pl…" at bounding box center [784, 372] width 1568 height 744
drag, startPoint x: 812, startPoint y: 345, endPoint x: 563, endPoint y: 355, distance: 249.2
click at [563, 355] on div "Edit Content YouTube Play YouTube video without leaving your page. ADD Vimeo Pl…" at bounding box center [784, 372] width 1568 height 744
drag, startPoint x: 783, startPoint y: 349, endPoint x: 565, endPoint y: 348, distance: 218.0
click at [565, 348] on div "Edit Content YouTube Play YouTube video without leaving your page. ADD Vimeo Pl…" at bounding box center [784, 372] width 1568 height 744
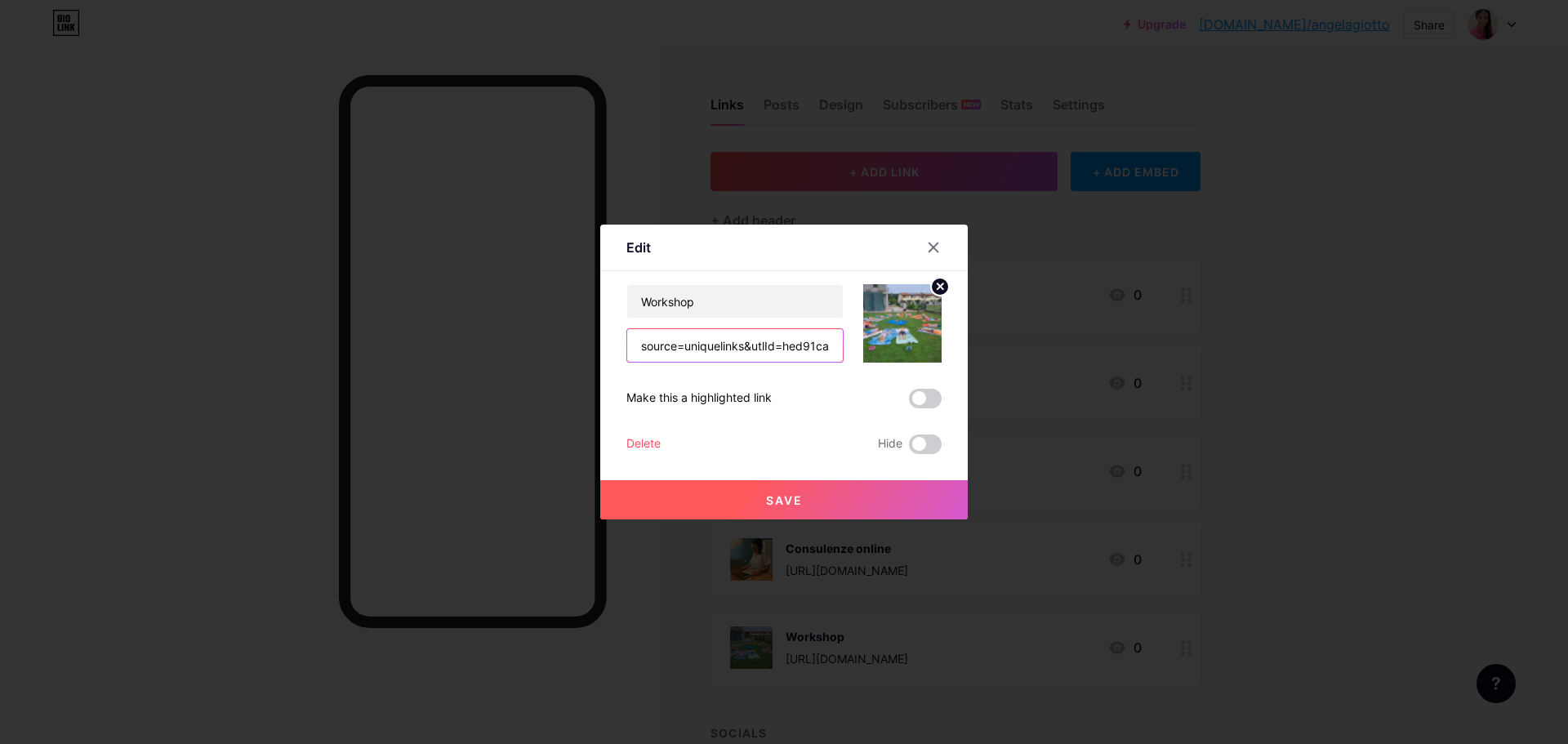
drag, startPoint x: 714, startPoint y: 354, endPoint x: 866, endPoint y: 361, distance: 152.2
click at [559, 354] on div "Edit Content YouTube Play YouTube video without leaving your page. ADD Vimeo Pl…" at bounding box center [784, 372] width 1568 height 744
type input "cadf82"
drag, startPoint x: 807, startPoint y: 340, endPoint x: 579, endPoint y: 332, distance: 228.1
click at [579, 332] on div "Edit Content YouTube Play YouTube video without leaving your page. ADD Vimeo Pl…" at bounding box center [784, 372] width 1568 height 744
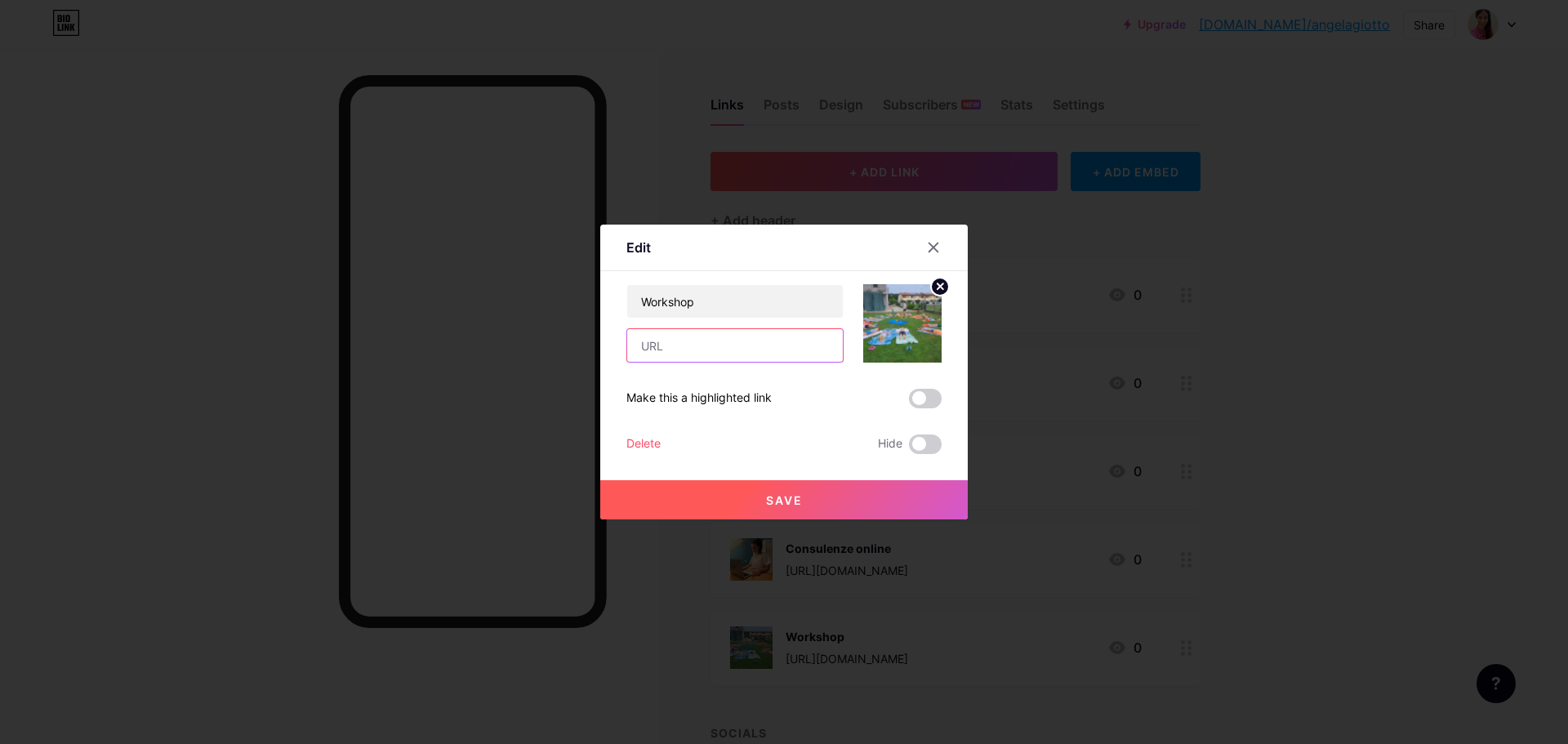
paste input "[URL][DOMAIN_NAME]"
type input "[URL][DOMAIN_NAME]"
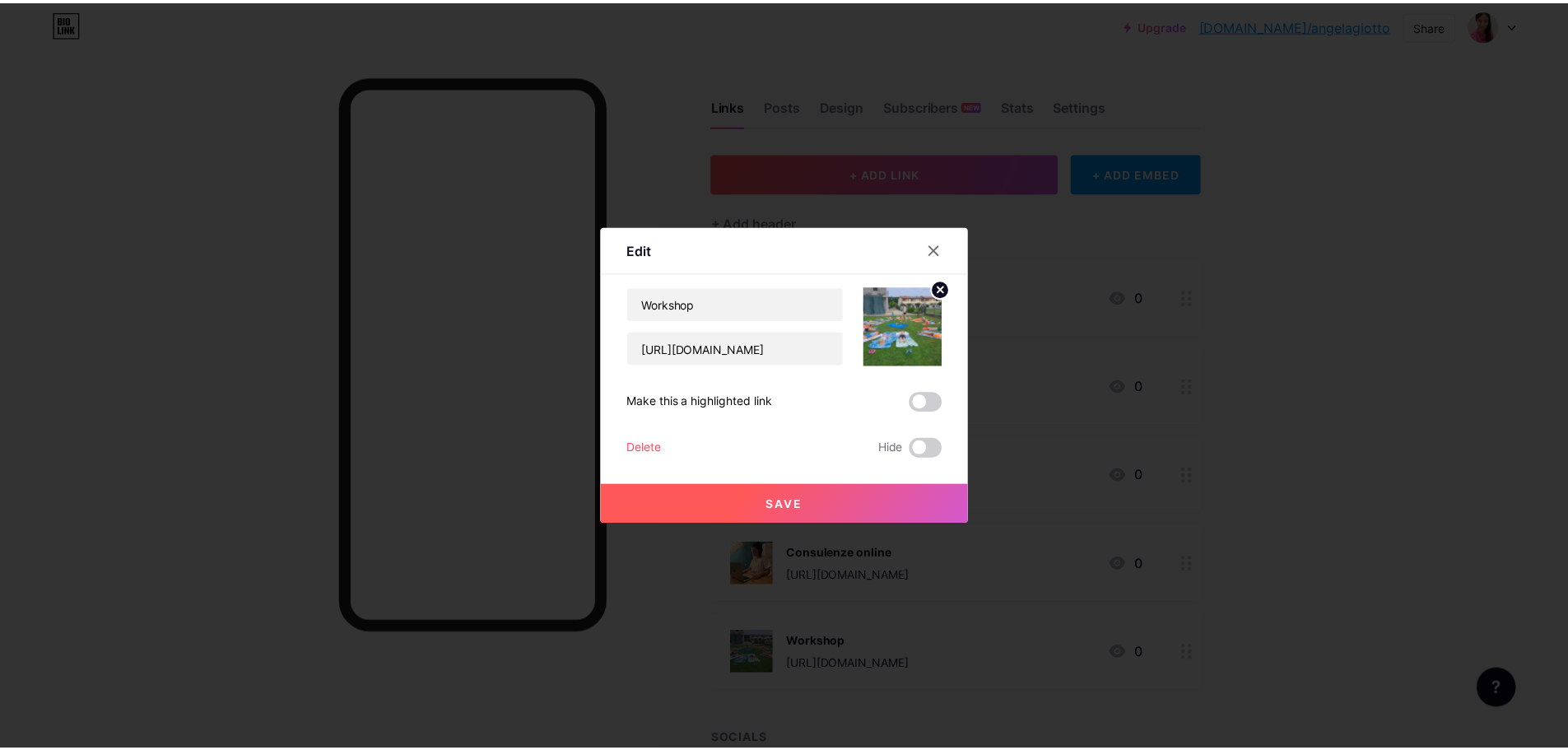
scroll to position [0, 0]
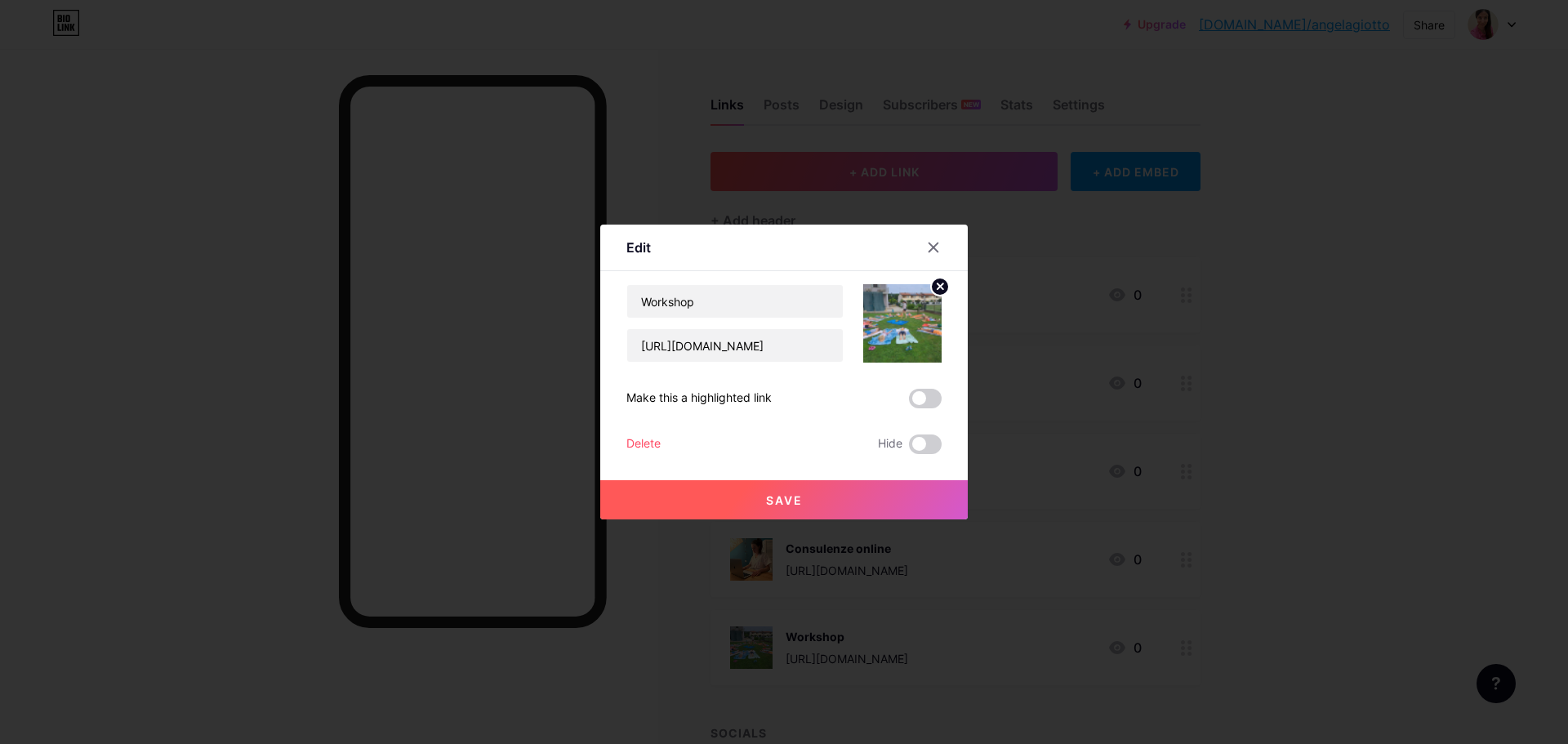
click at [840, 506] on button "Save" at bounding box center [784, 500] width 368 height 39
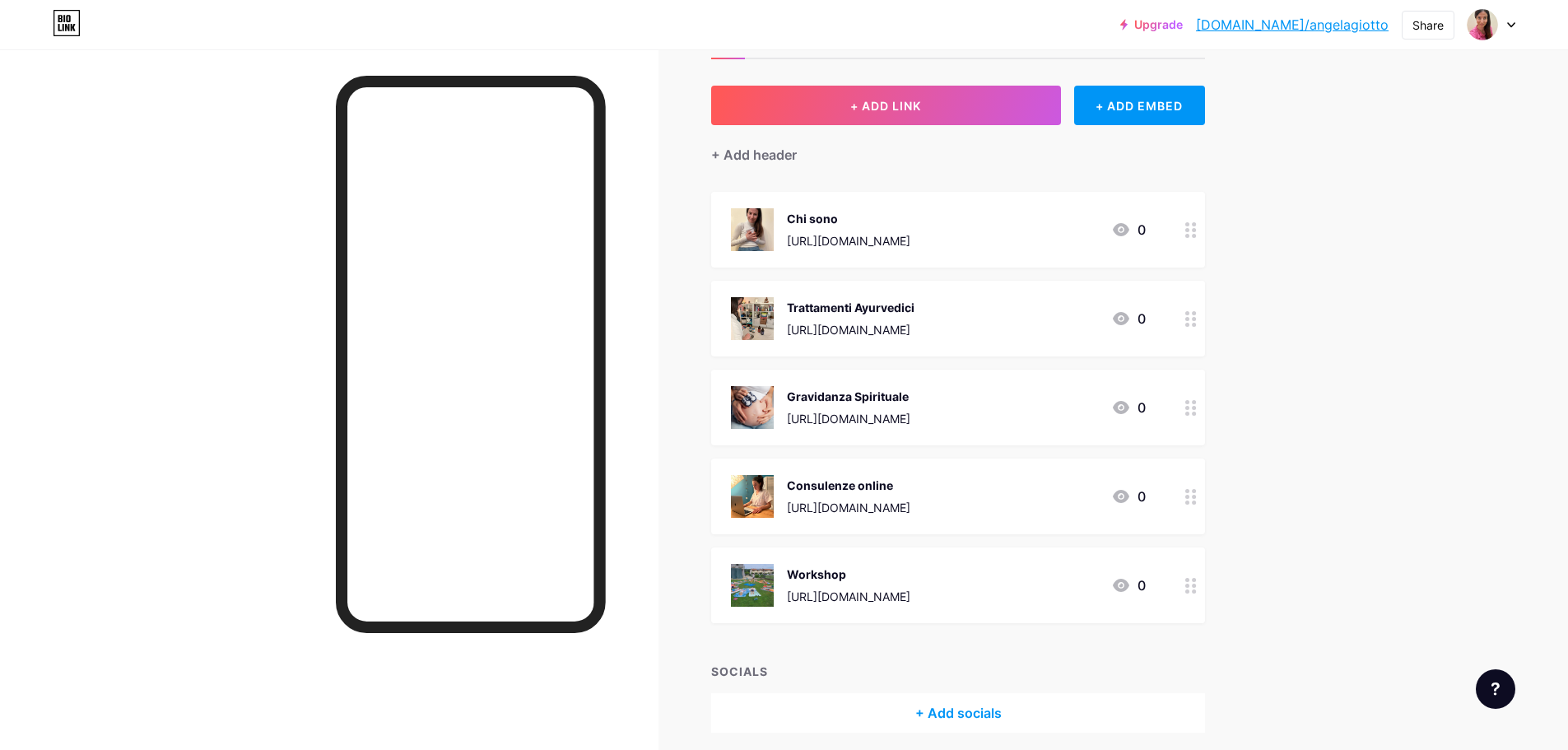
scroll to position [132, 0]
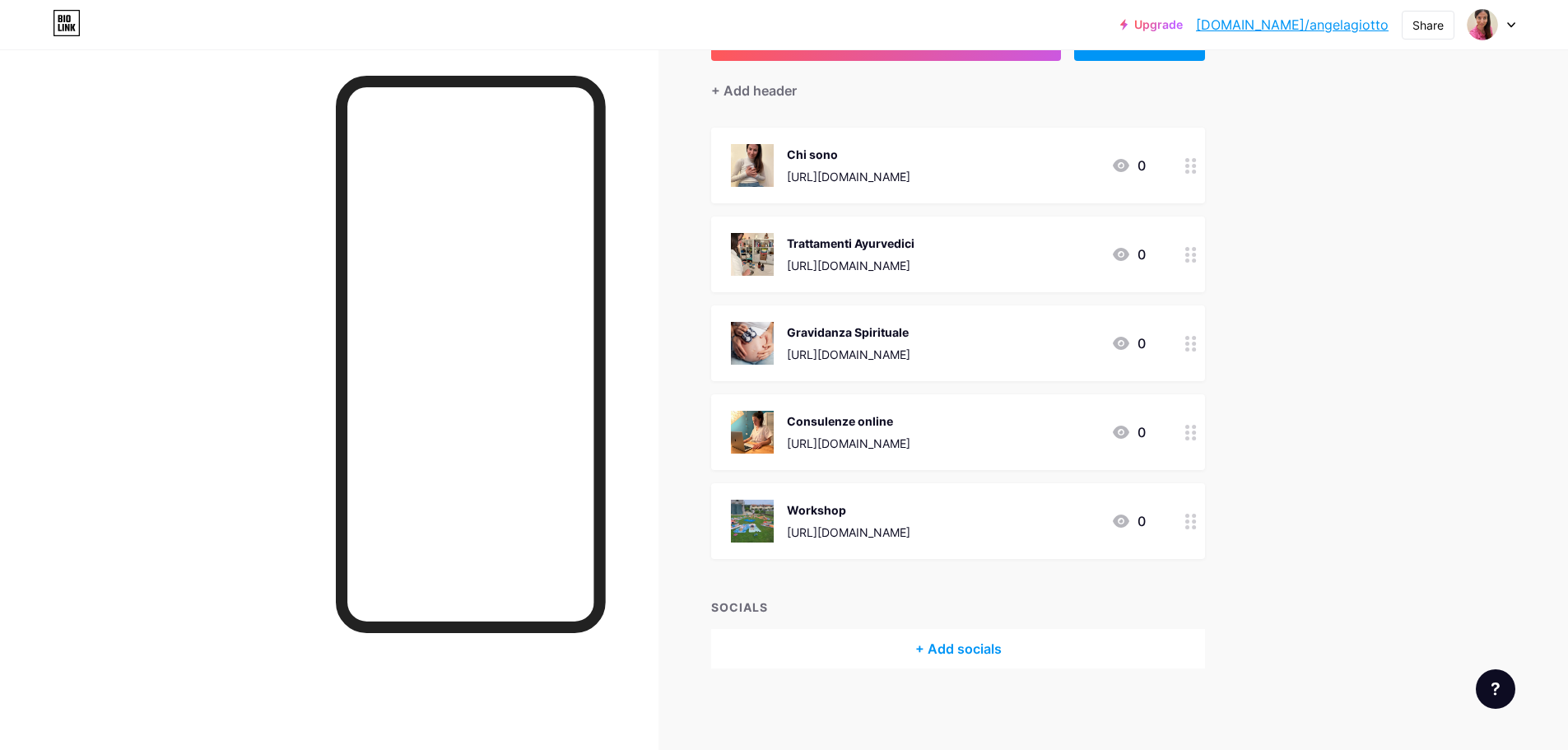
click at [1311, 511] on div "Upgrade [DOMAIN_NAME]/[PERSON_NAME]... [DOMAIN_NAME]/angelagiotto Share Switch …" at bounding box center [784, 309] width 1568 height 883
